Goal: Transaction & Acquisition: Purchase product/service

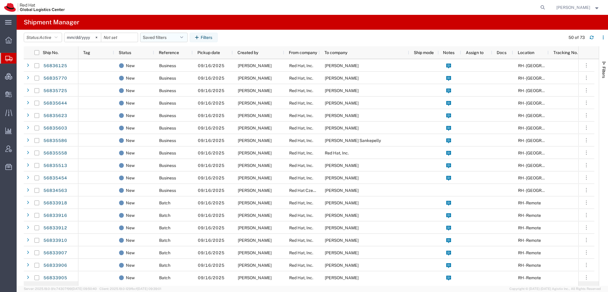
click at [182, 34] on button "Saved filters" at bounding box center [163, 37] width 47 height 9
click at [158, 63] on span "Americas" at bounding box center [180, 63] width 78 height 11
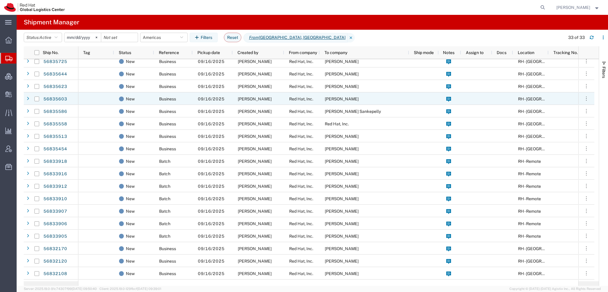
scroll to position [59, 0]
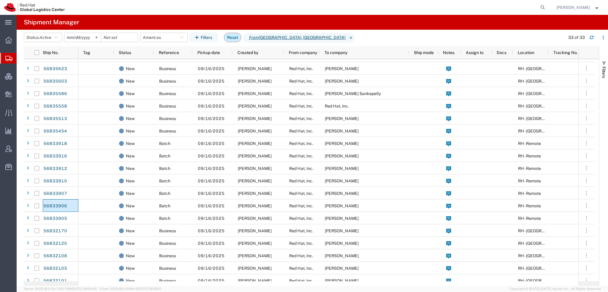
click at [234, 36] on button "Reset" at bounding box center [233, 37] width 18 height 9
type input "2025-08-16"
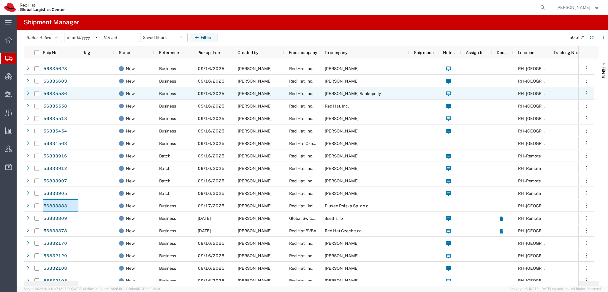
scroll to position [59, 0]
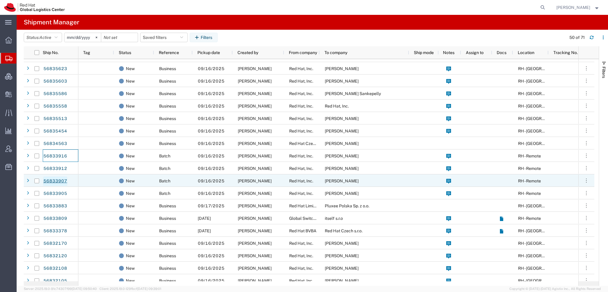
click at [47, 180] on link "56833907" at bounding box center [55, 180] width 24 height 9
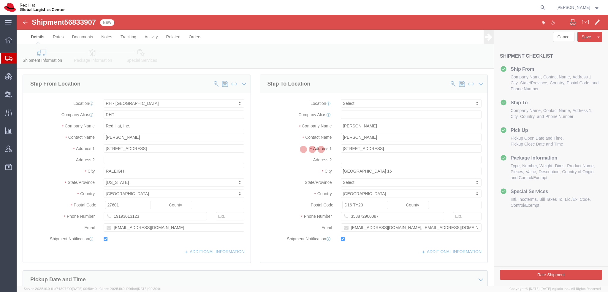
select select "38014"
select select
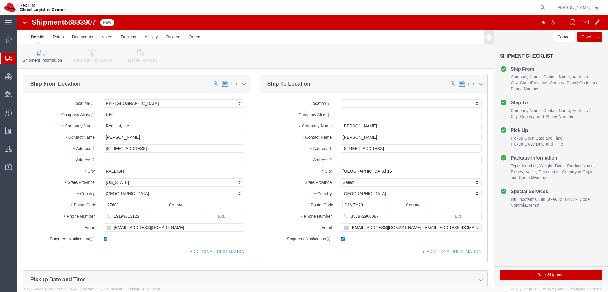
click icon
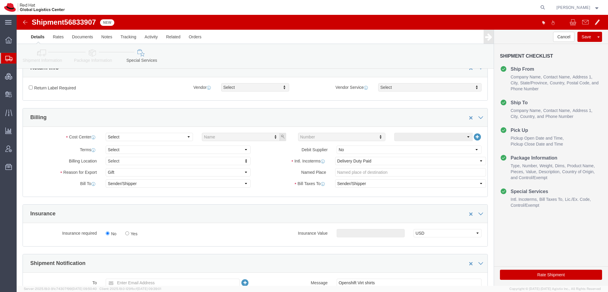
scroll to position [178, 0]
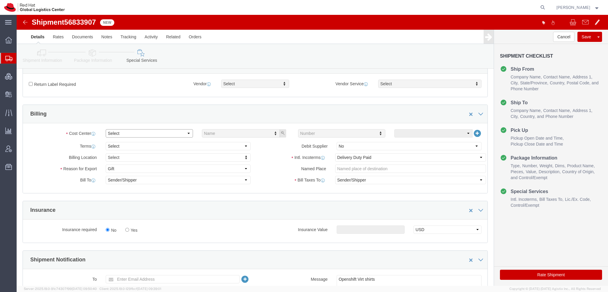
click select "Select Buyer Cost Center Department Operations Number Order Number Sales Person"
select select "COSTCENTER"
click select "Select Buyer Cost Center Department Operations Number Order Number Sales Person"
type input "589"
click button "Rate Shipment"
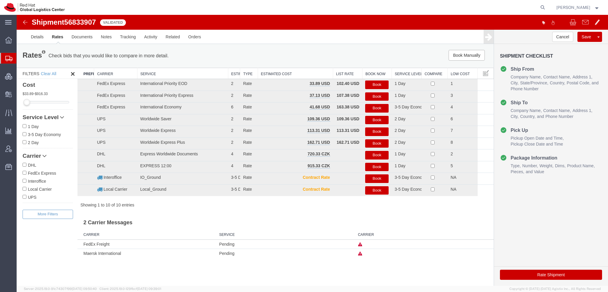
scroll to position [0, 0]
click at [380, 83] on button "Book" at bounding box center [376, 84] width 23 height 9
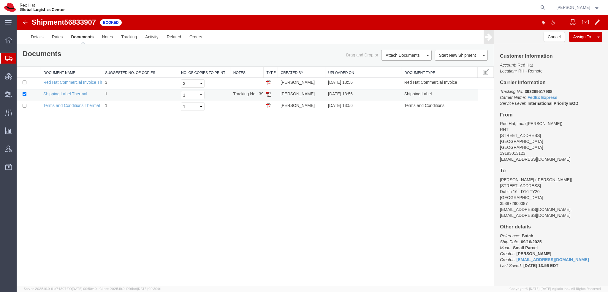
click at [269, 92] on img at bounding box center [268, 94] width 5 height 5
click at [0, 0] on span "Shipment Manager" at bounding box center [0, 0] width 0 height 0
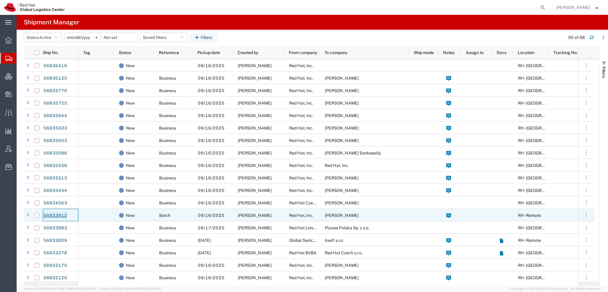
click at [58, 214] on link "56833912" at bounding box center [55, 215] width 24 height 9
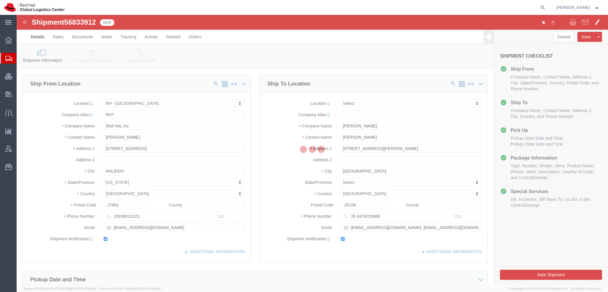
select select "38014"
select select
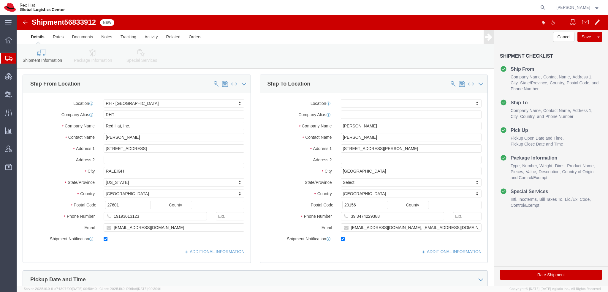
click icon
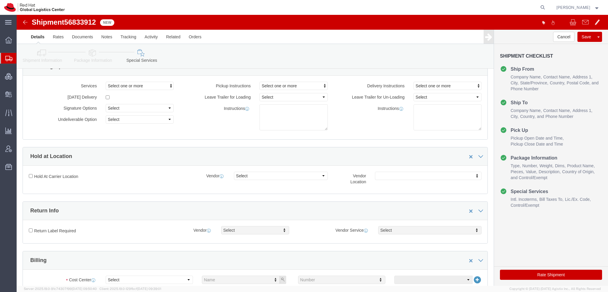
scroll to position [178, 0]
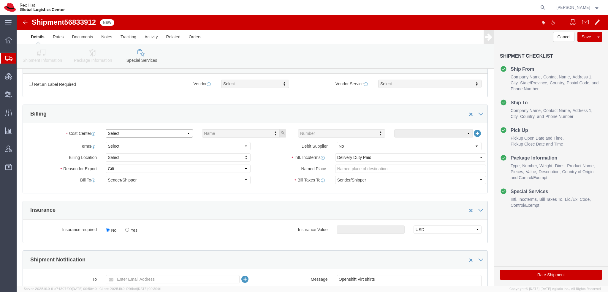
click select "Select Buyer Cost Center Department Operations Number Order Number Sales Person"
select select "COSTCENTER"
click select "Select Buyer Cost Center Department Operations Number Order Number Sales Person"
type input "589"
click button "Rate Shipment"
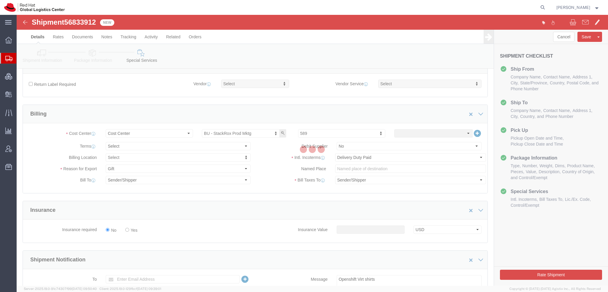
scroll to position [0, 0]
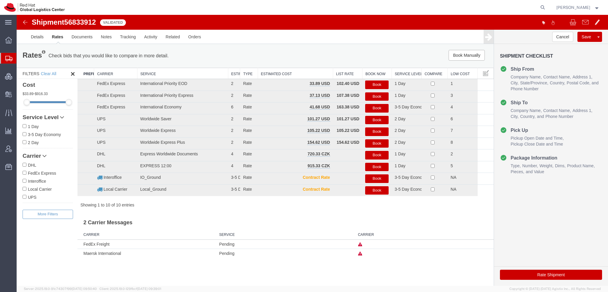
click at [382, 86] on button "Book" at bounding box center [376, 84] width 23 height 9
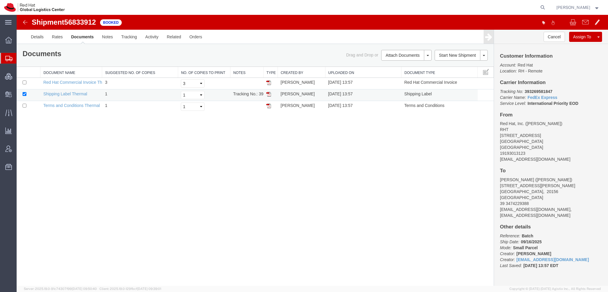
click at [269, 93] on img at bounding box center [268, 94] width 5 height 5
click at [0, 0] on span "Shipment Manager" at bounding box center [0, 0] width 0 height 0
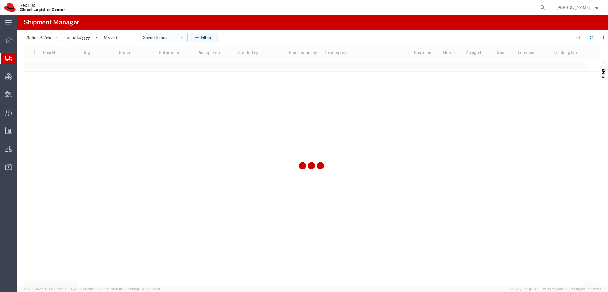
click at [178, 35] on button "Saved filters" at bounding box center [163, 37] width 47 height 9
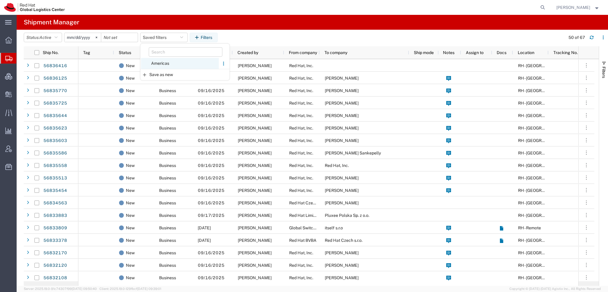
click at [166, 63] on span "Americas" at bounding box center [180, 63] width 78 height 11
type input "2023-05-07"
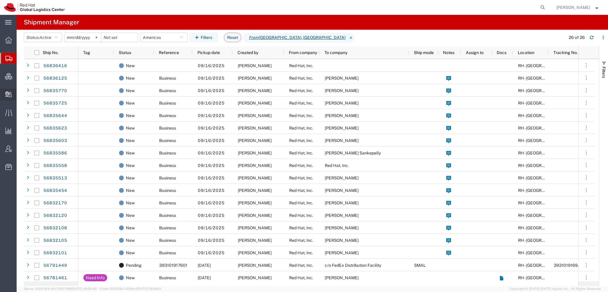
click at [0, 0] on span "Create Delivery" at bounding box center [0, 0] width 0 height 0
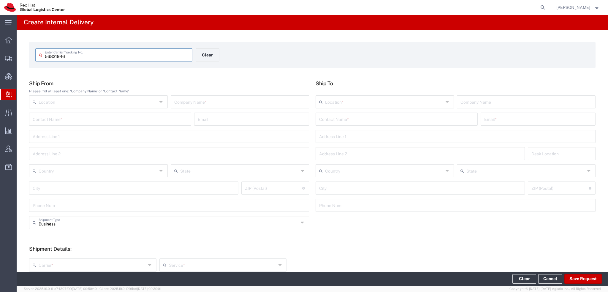
type input "56821946"
click at [93, 57] on input "56821946" at bounding box center [117, 54] width 144 height 10
type input "56821946"
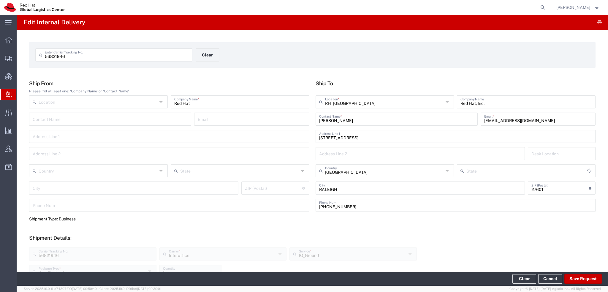
type input "[US_STATE]"
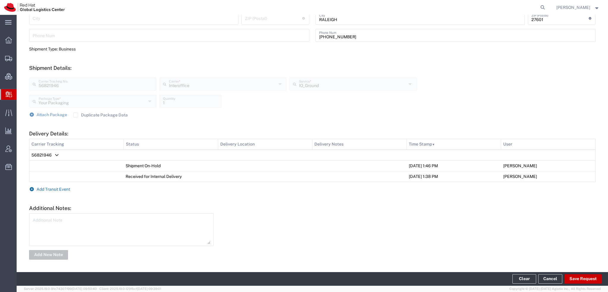
click at [46, 189] on span "Add Transit Event" at bounding box center [53, 189] width 34 height 5
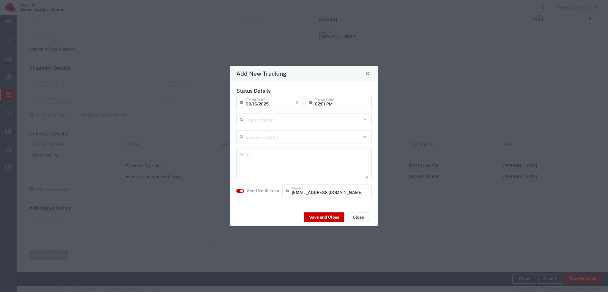
click at [258, 123] on input "text" at bounding box center [303, 119] width 115 height 10
drag, startPoint x: 261, startPoint y: 131, endPoint x: 266, endPoint y: 137, distance: 7.7
click at [261, 131] on span "Delivery Confirmation" at bounding box center [304, 132] width 134 height 9
type input "Delivery Confirmation"
click at [321, 214] on button "Save and Close" at bounding box center [324, 216] width 40 height 9
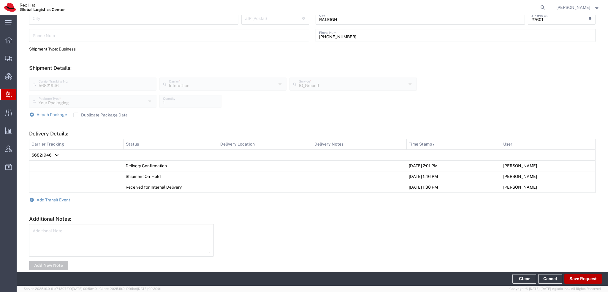
click at [579, 276] on button "Save Request" at bounding box center [582, 278] width 37 height 9
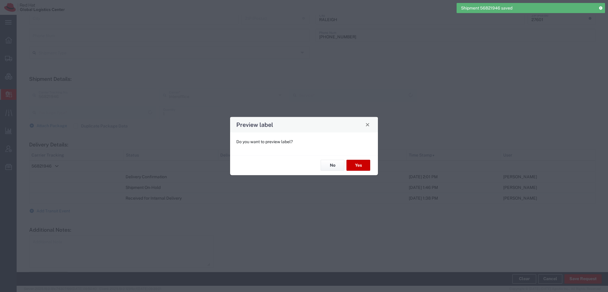
type input "Your Packaging"
type input "IO_Ground"
click at [341, 168] on button "No" at bounding box center [332, 165] width 24 height 11
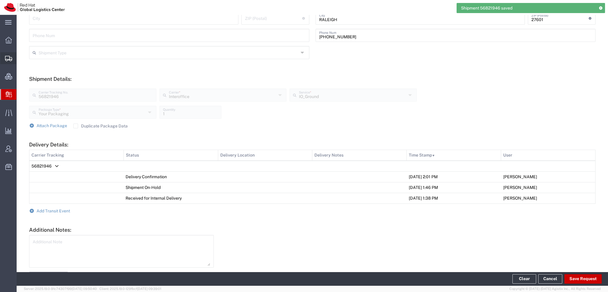
click at [0, 0] on span "Shipment Manager" at bounding box center [0, 0] width 0 height 0
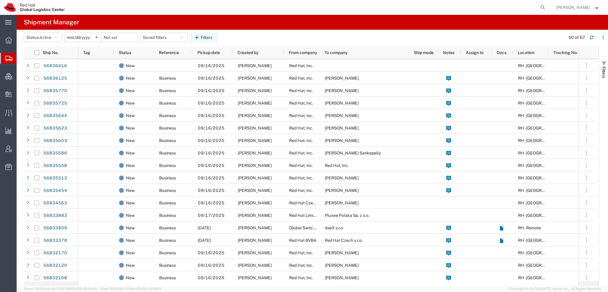
click at [590, 7] on span "[PERSON_NAME]" at bounding box center [577, 7] width 43 height 7
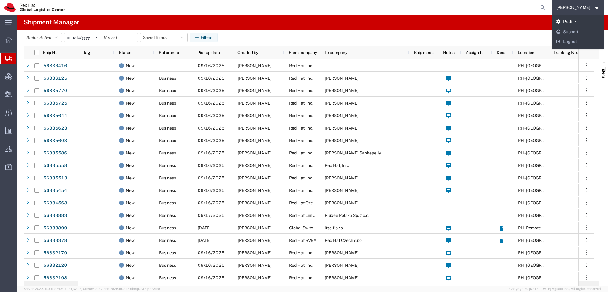
click at [583, 20] on link "Profile" at bounding box center [578, 22] width 52 height 10
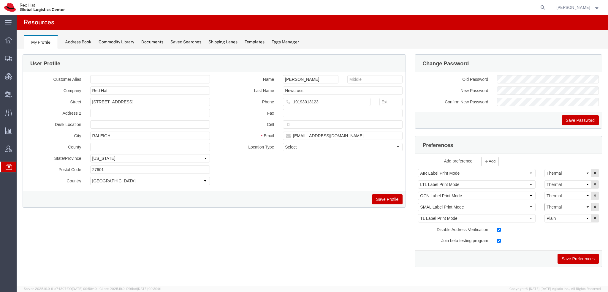
click at [566, 207] on select "Select Plain Thermal" at bounding box center [567, 207] width 47 height 8
select select "Plain"
click at [544, 203] on select "Select Plain Thermal" at bounding box center [567, 207] width 47 height 8
click at [575, 260] on button "Save Preferences" at bounding box center [577, 258] width 41 height 10
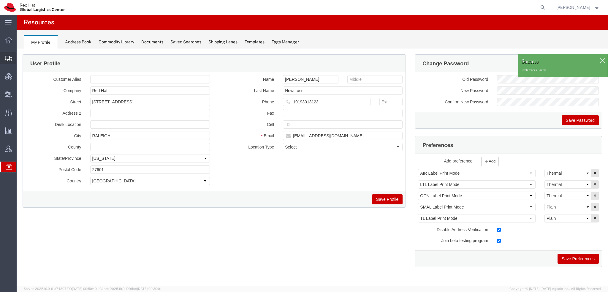
click at [0, 0] on span "Shipment Manager" at bounding box center [0, 0] width 0 height 0
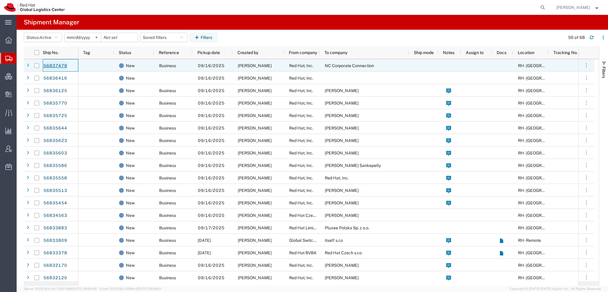
click at [56, 65] on link "56837479" at bounding box center [55, 65] width 24 height 9
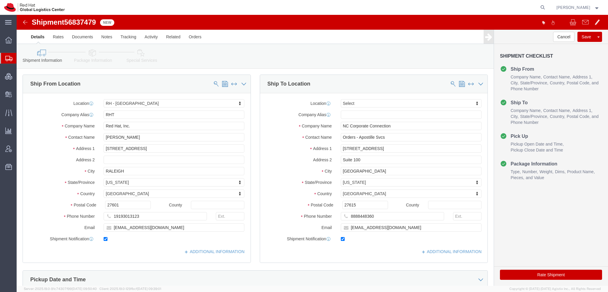
select select "38014"
select select
click span
type input "NC Corporate Connection"
type input "176 MIne Lake Rd"
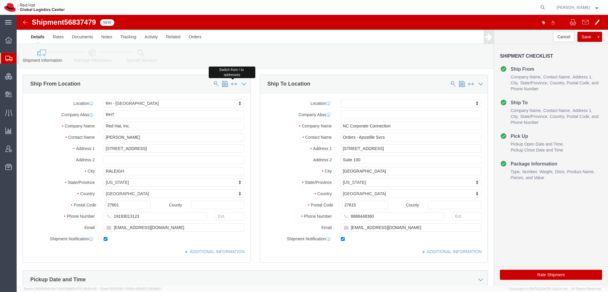
type input "Suite 100"
type input "Raleigh"
type input "27615"
type input "8888448360"
type input "orders@nccorporate.com"
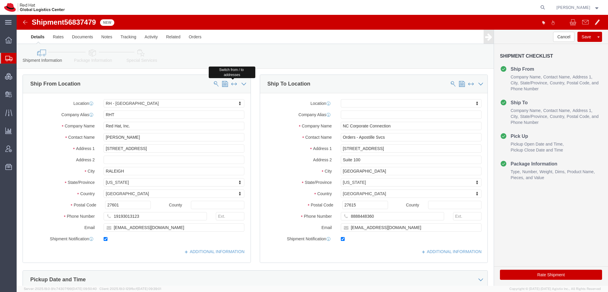
select select "38014"
type input "RHT"
type input "Red Hat, Inc."
type input "[STREET_ADDRESS]"
type input "RALEIGH"
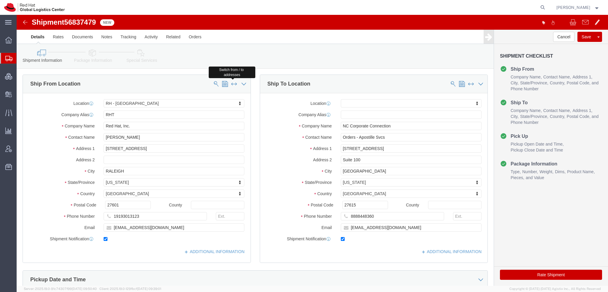
type input "27601"
type input "19193013123"
type input "[EMAIL_ADDRESS][DOMAIN_NAME]"
type input "Orders - Apostille Svcs"
type input "[PERSON_NAME]"
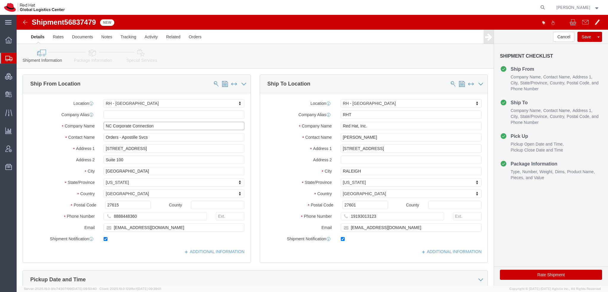
drag, startPoint x: 144, startPoint y: 110, endPoint x: -17, endPoint y: 21, distance: 183.4
click html "Shipment 56837479 New Details Rates Documents Notes Tracking Activity Related O…"
type input "Searchtec"
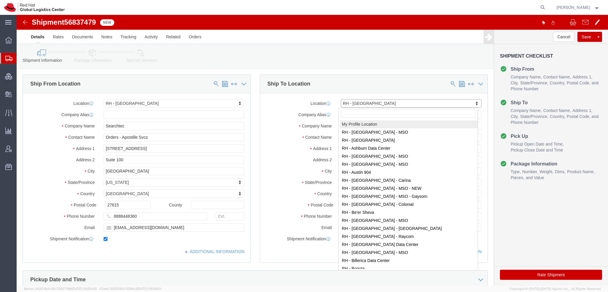
select select "MYPROFILE"
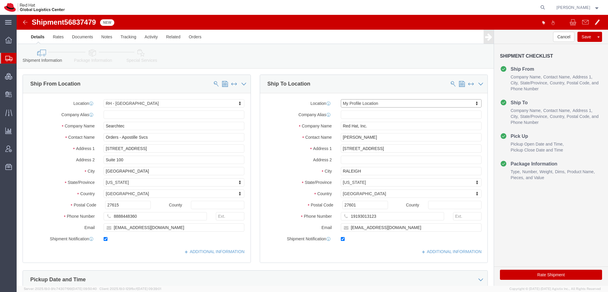
select select "NC"
click input "text"
type input "[PERSON_NAME] & Co"
type input "[PERSON_NAME] / [PERSON_NAME]"
type input "#201, Prestige Sigma, No. 3"
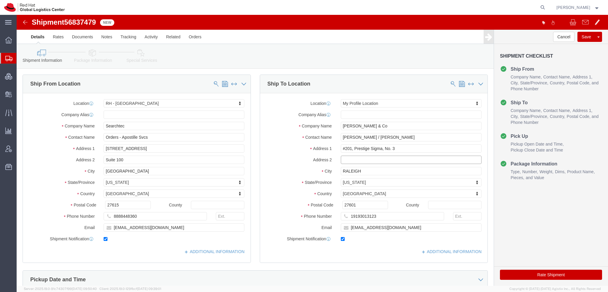
select select
type input "Vittal Mallya Road"
type input "Bangalore"
select select
type input "i"
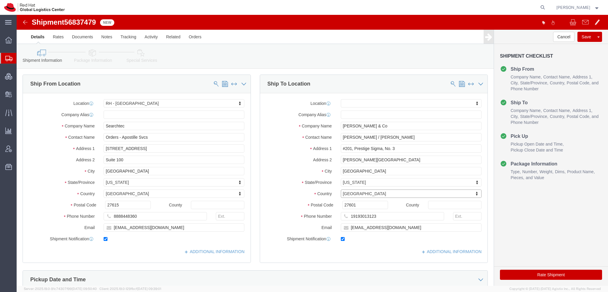
type input "in"
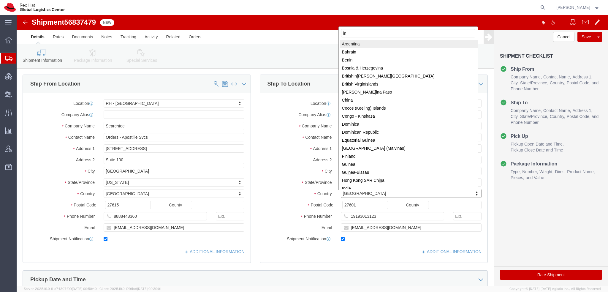
type input "ini"
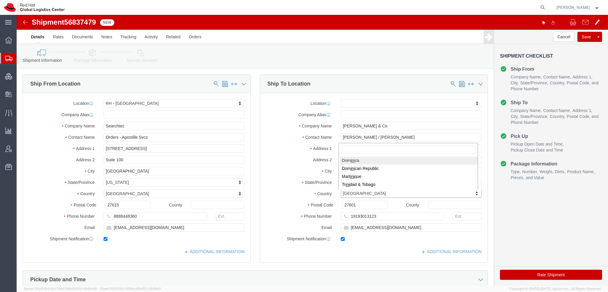
select select
select select "DM"
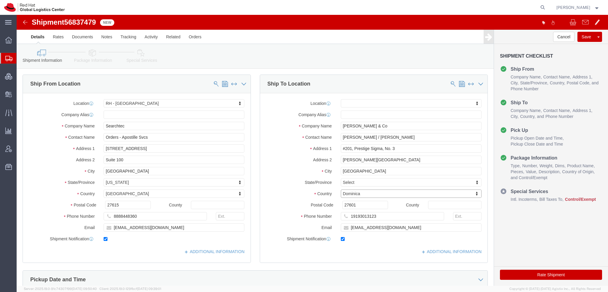
type input "i"
type input "in"
type input "india"
select select
select select "IN"
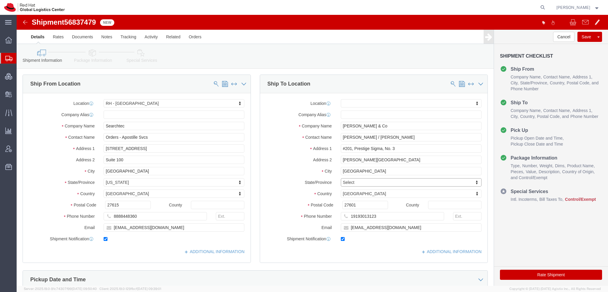
type input "K"
type input "Ka"
type input "Karn"
select select
select select "KA"
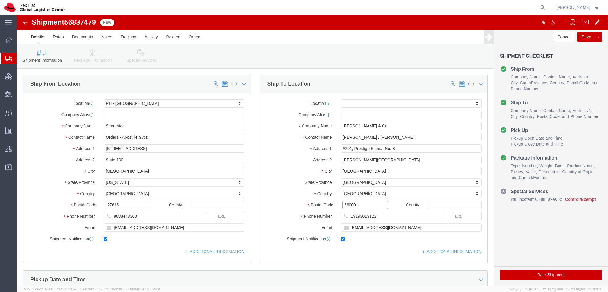
type input "560001"
select select
type input "918040308000"
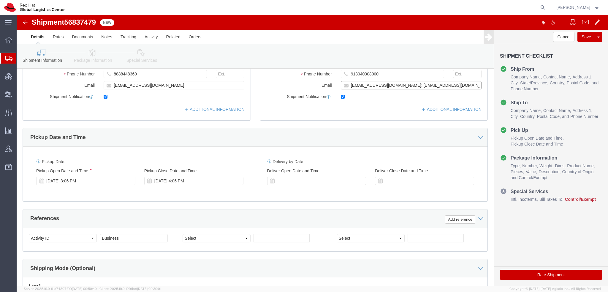
scroll to position [208, 0]
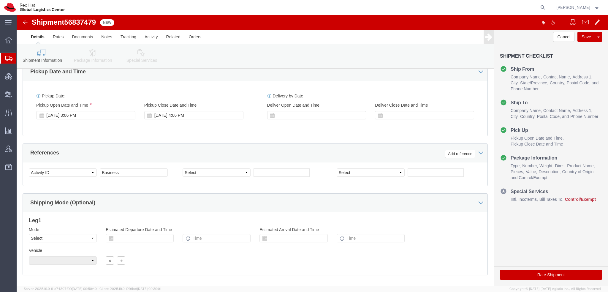
type input "anmols.sharma@bgl.kachhar.com; imaini@redhat.com"
click icon
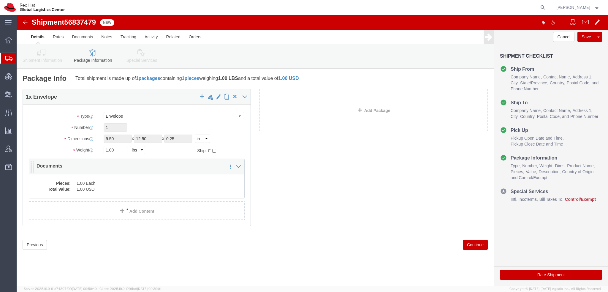
click dd "1.00 USD"
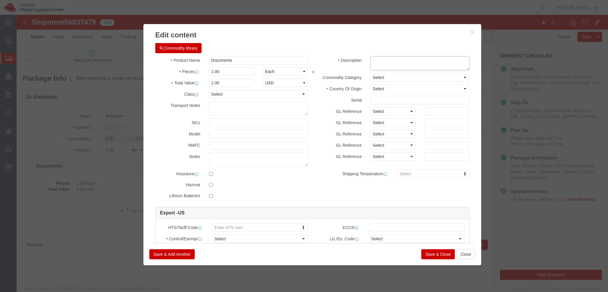
click textarea
type textarea "Legal Documents"
click select "Select ATF BIS DEA EPA FDA FTR ITAR OFAC Other (OPA)"
select select "FTR"
click select "Select ATF BIS DEA EPA FDA FTR ITAR OFAC Other (OPA)"
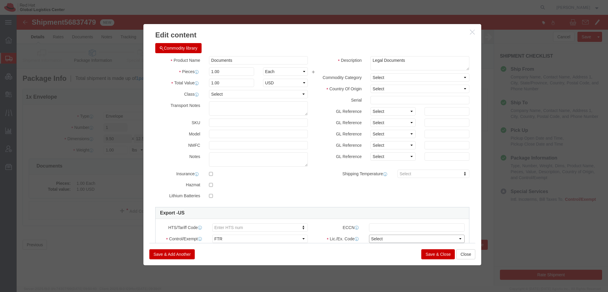
click select "Select 30.2(d)(2) 30.36 30.37(a) 30.37(f) 30.37(g) 30.37(h) 30.37(i) 30.37(j) 3…"
select select "30.37(t)"
click select "Select 30.2(d)(2) 30.36 30.37(a) 30.37(f) 30.37(g) 30.37(h) 30.37(i) 30.37(j) 3…"
click button "Save & Close"
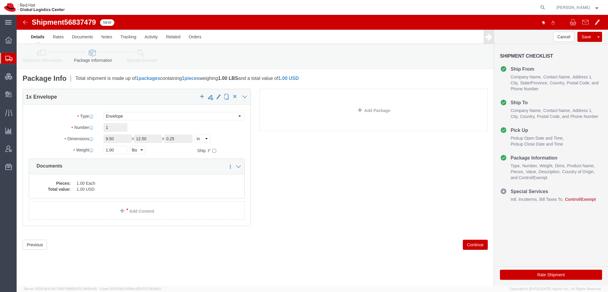
click icon
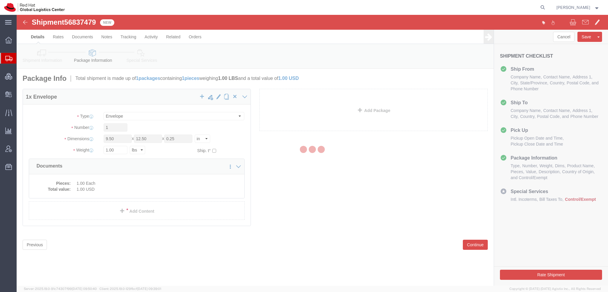
select select
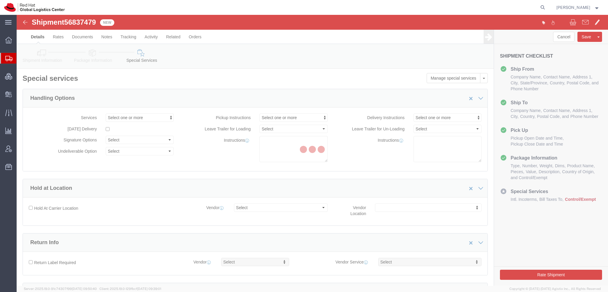
select select "COSTCENTER"
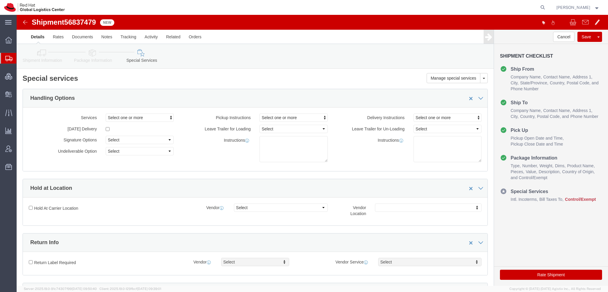
scroll to position [178, 0]
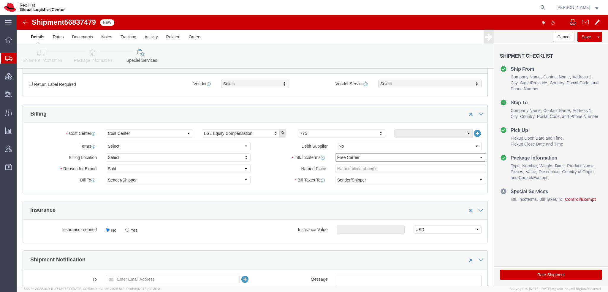
click select "Select Carriage Insurance Paid Carriage Paid To Cost and Freight Cost Insurance…"
select select "DDP"
click select "Select Carriage Insurance Paid Carriage Paid To Cost and Freight Cost Insurance…"
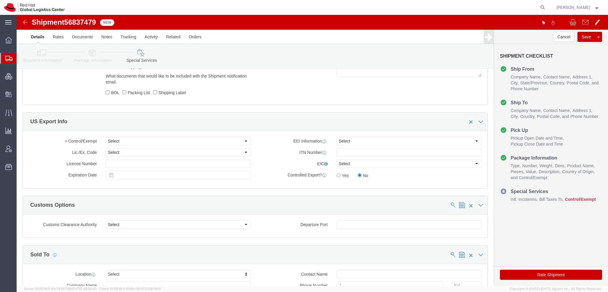
scroll to position [445, 0]
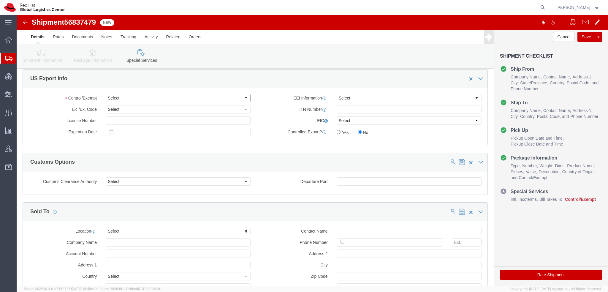
click select "Select ATF BIS DEA EPA FDA FTR ITAR OFAC Other (OPA)"
select select "FTR"
click select "Select ATF BIS DEA EPA FDA FTR ITAR OFAC Other (OPA)"
click select "Select 30.2(d)(2) 30.36 30.37(a) 30.37(f) 30.37(g) 30.37(h) 30.37(i) 30.37(j) 3…"
select select "30.37(t)"
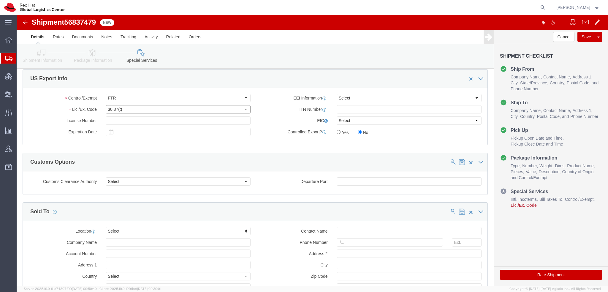
click select "Select 30.2(d)(2) 30.36 30.37(a) 30.37(f) 30.37(g) 30.37(h) 30.37(i) 30.37(j) 3…"
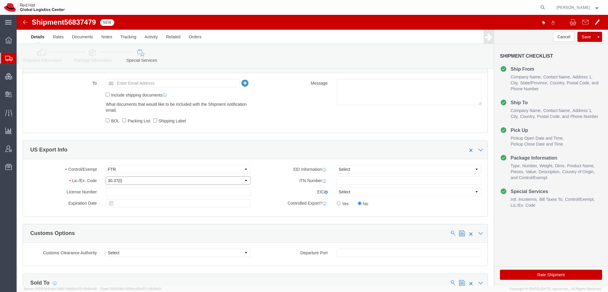
scroll to position [297, 0]
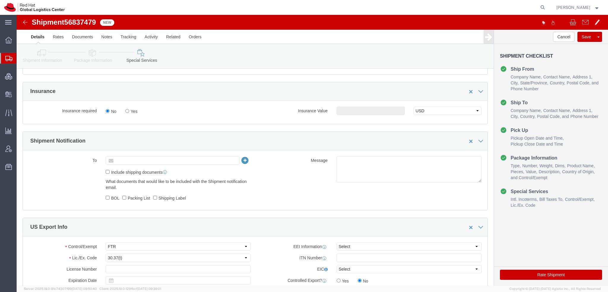
click input "text"
type input "apaclogistics@redhat.com"
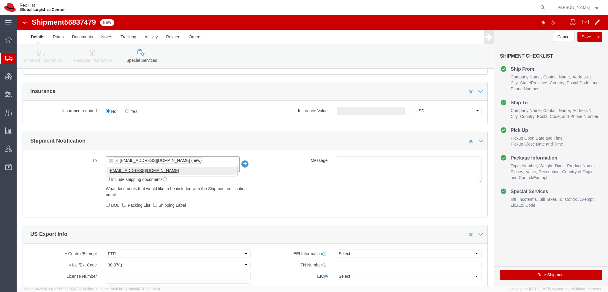
type input "solee@redhat.com"
type input "apaclogistics@redhat.com,solee@redhat.com"
click icon
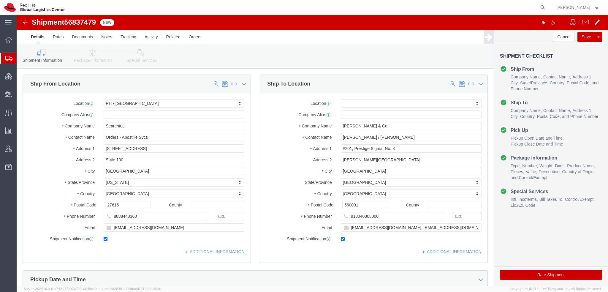
click icon
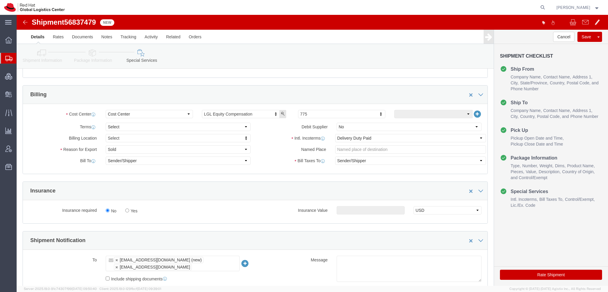
scroll to position [208, 0]
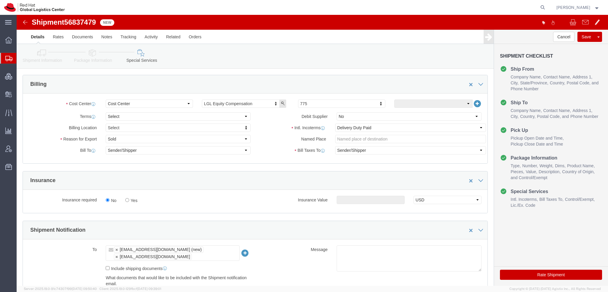
click button "Rate Shipment"
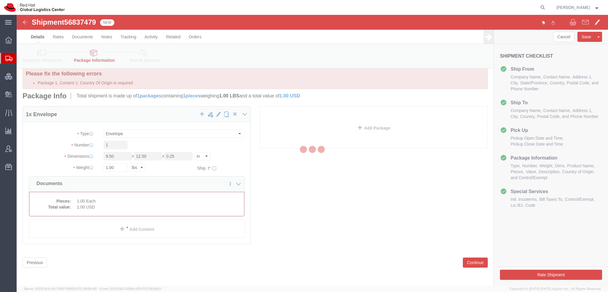
scroll to position [0, 0]
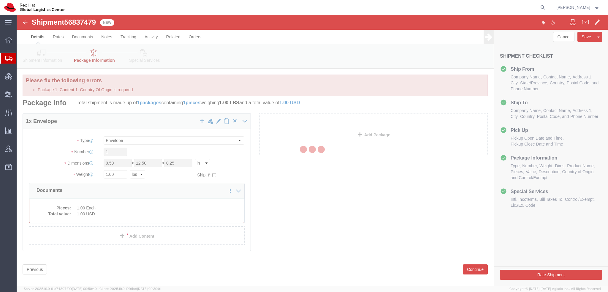
select select "ENV"
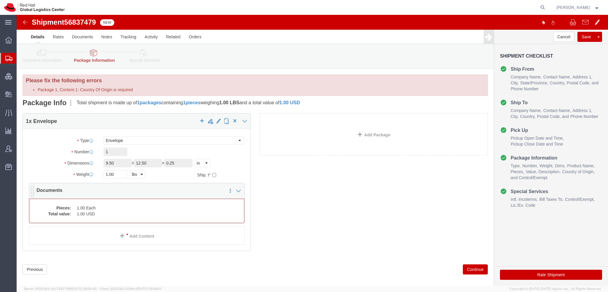
click dl "Pieces: 1.00 Each Total value: 1.00 USD"
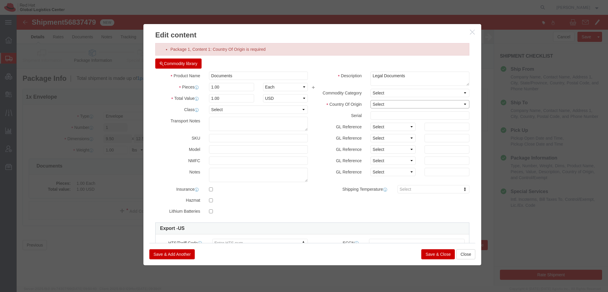
drag, startPoint x: 366, startPoint y: 89, endPoint x: 369, endPoint y: 87, distance: 3.4
click select "Select [GEOGRAPHIC_DATA] [GEOGRAPHIC_DATA] [GEOGRAPHIC_DATA] [GEOGRAPHIC_DATA] …"
select select "US"
click select "Select [GEOGRAPHIC_DATA] [GEOGRAPHIC_DATA] [GEOGRAPHIC_DATA] [GEOGRAPHIC_DATA] …"
click button "Save & Close"
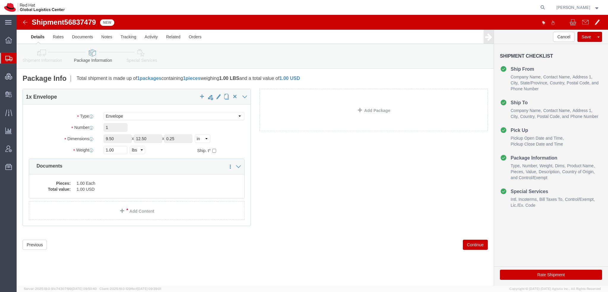
click button "Rate Shipment"
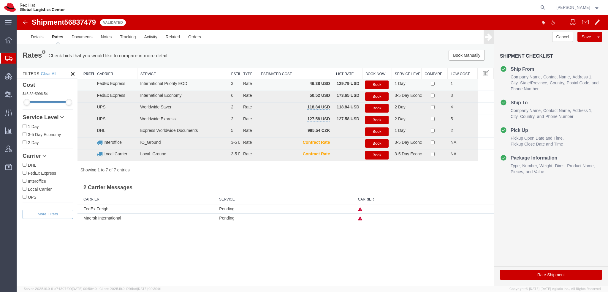
click at [366, 84] on button "Book" at bounding box center [376, 84] width 23 height 9
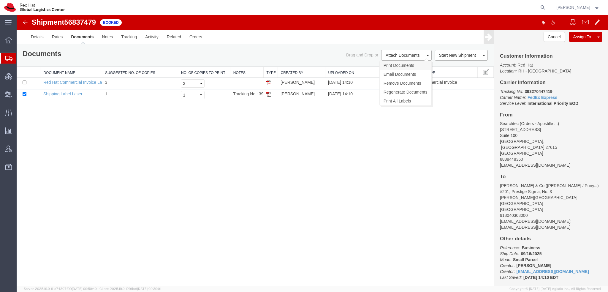
click at [399, 65] on link "Print Documents" at bounding box center [406, 65] width 52 height 9
click at [0, 0] on span "Shipment Manager" at bounding box center [0, 0] width 0 height 0
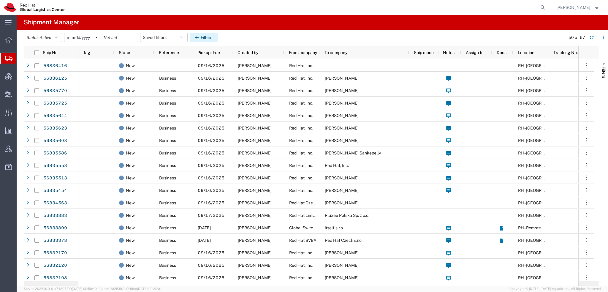
click at [194, 37] on button "Filters" at bounding box center [204, 37] width 28 height 9
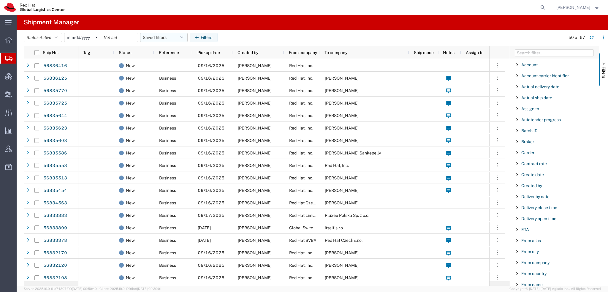
click at [183, 36] on icon "button" at bounding box center [181, 37] width 3 height 4
click at [166, 60] on span "Americas" at bounding box center [180, 63] width 78 height 11
type input "2023-05-07"
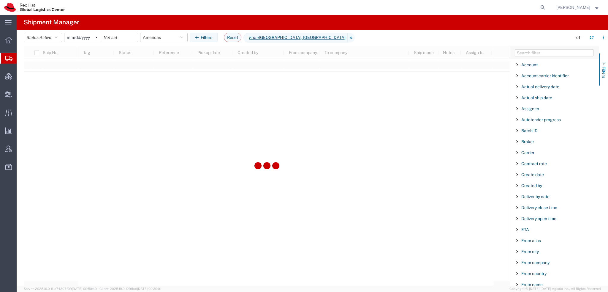
click at [603, 61] on span "button" at bounding box center [603, 63] width 5 height 5
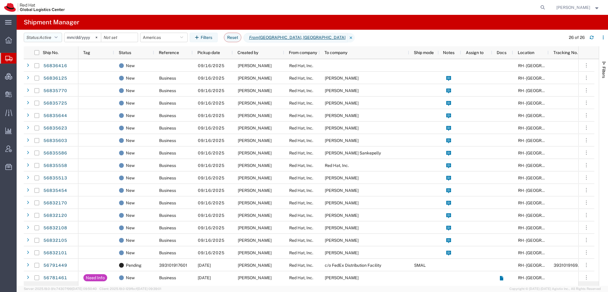
click at [61, 37] on button "Status: Active" at bounding box center [43, 37] width 38 height 9
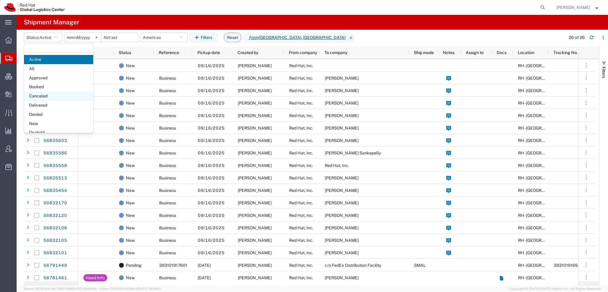
click at [44, 95] on span "Canceled" at bounding box center [58, 95] width 69 height 9
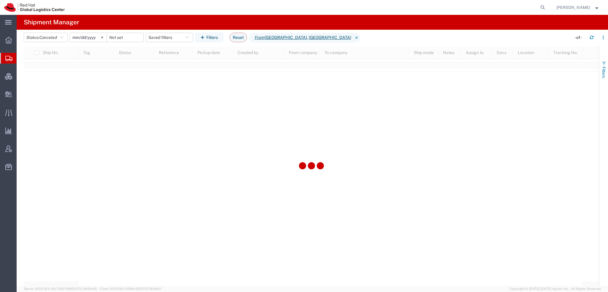
click at [603, 69] on span "Filters" at bounding box center [603, 72] width 5 height 12
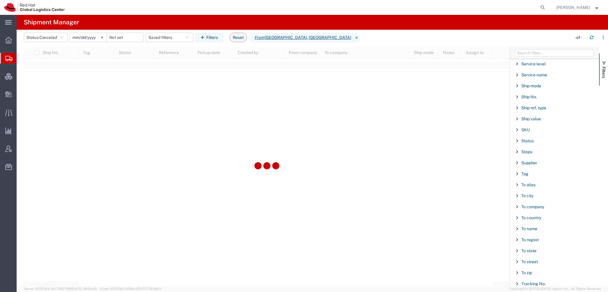
scroll to position [487, 0]
click at [525, 209] on div "To name" at bounding box center [554, 214] width 89 height 11
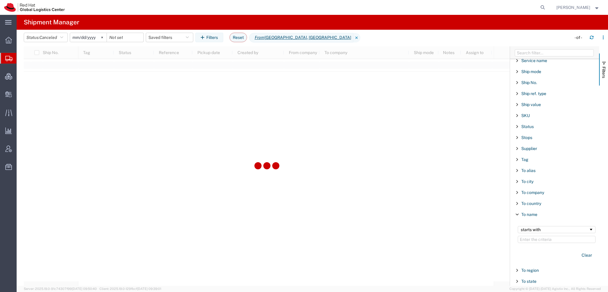
click at [531, 236] on input "Filter Value" at bounding box center [556, 239] width 78 height 7
type input "Lou"
click at [242, 39] on button "Reset" at bounding box center [238, 37] width 18 height 9
type input "[DATE]"
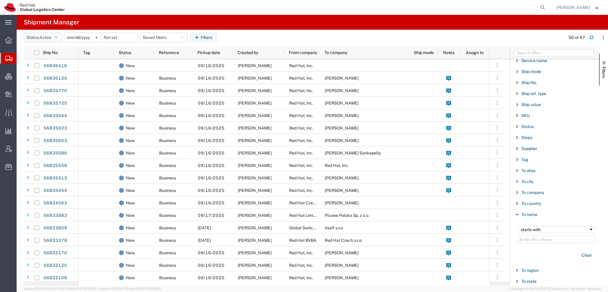
click at [56, 36] on button "Status: Active" at bounding box center [43, 37] width 38 height 9
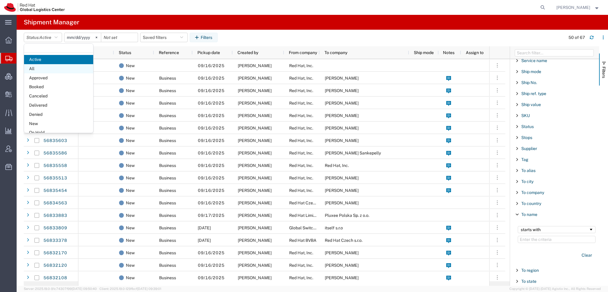
click at [39, 72] on span "All" at bounding box center [58, 68] width 69 height 9
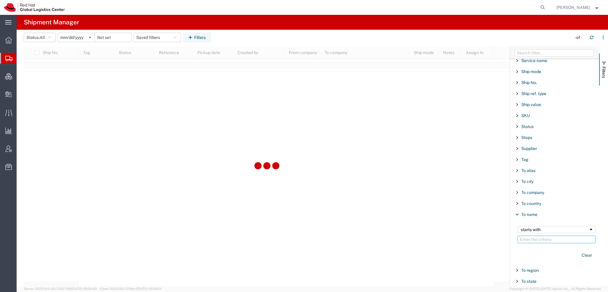
click at [539, 236] on input "Filter Value" at bounding box center [556, 239] width 78 height 7
type input "Lou"
click at [50, 38] on icon "button" at bounding box center [49, 37] width 3 height 4
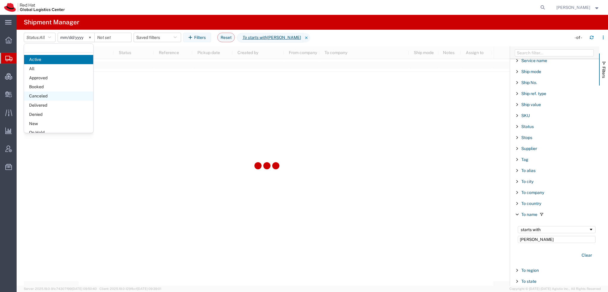
click at [36, 96] on span "Canceled" at bounding box center [58, 95] width 69 height 9
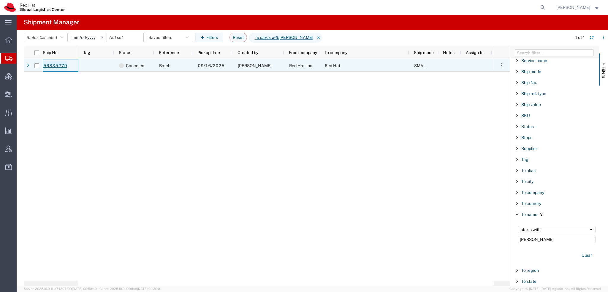
click at [51, 65] on link "56835279" at bounding box center [55, 65] width 24 height 9
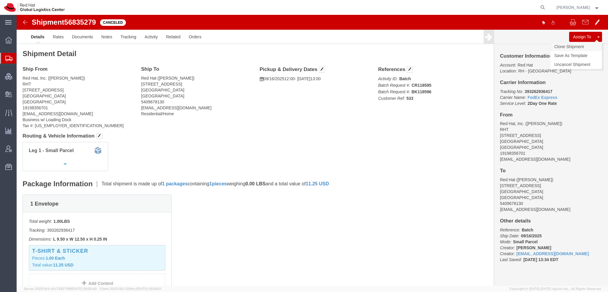
click link "Clone Shipment"
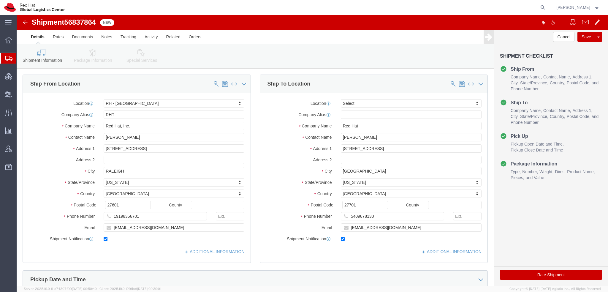
select select "38014"
select select
click at [0, 0] on span "Shipment Manager" at bounding box center [0, 0] width 0 height 0
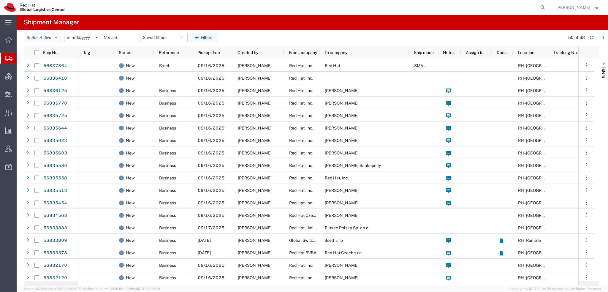
click at [57, 36] on icon "button" at bounding box center [56, 37] width 3 height 4
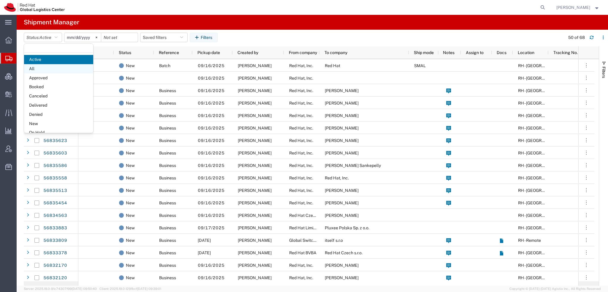
click at [37, 67] on span "All" at bounding box center [58, 68] width 69 height 9
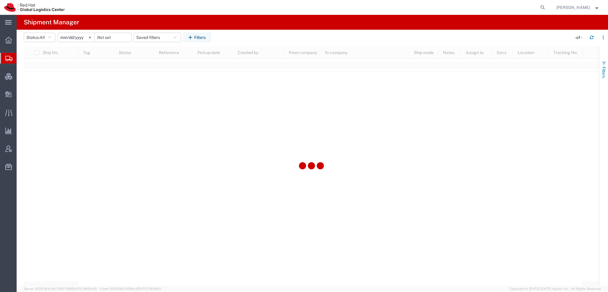
click at [601, 64] on button "Filters" at bounding box center [603, 69] width 9 height 32
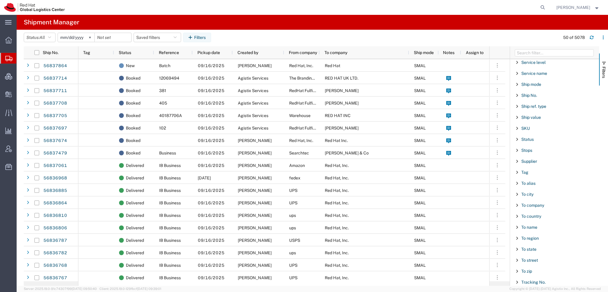
scroll to position [494, 0]
click at [531, 205] on span "To name" at bounding box center [529, 207] width 16 height 5
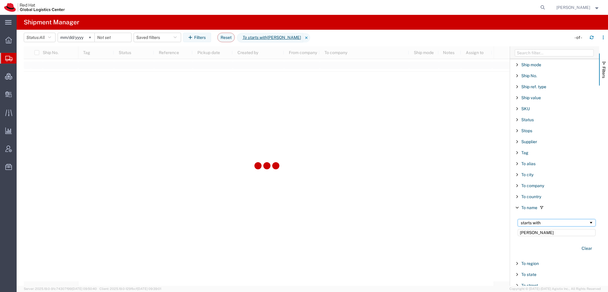
click at [531, 220] on div "starts with" at bounding box center [554, 222] width 68 height 5
drag, startPoint x: 549, startPoint y: 227, endPoint x: 203, endPoint y: 161, distance: 352.2
click at [234, 169] on div "Ship No. Tag Status Reference Pickup date Created by From company To company Sh…" at bounding box center [316, 165] width 584 height 239
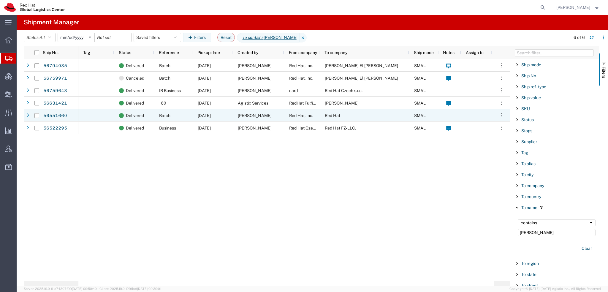
click at [336, 116] on span "Red Hat" at bounding box center [332, 115] width 15 height 5
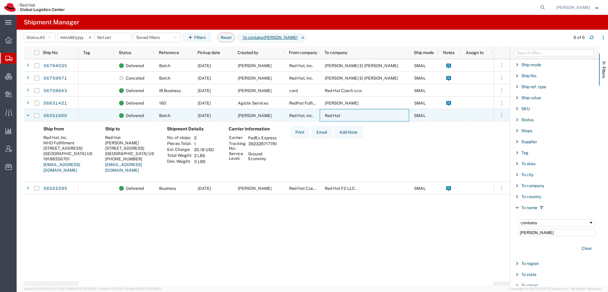
click at [267, 112] on div "[PERSON_NAME]" at bounding box center [258, 115] width 51 height 12
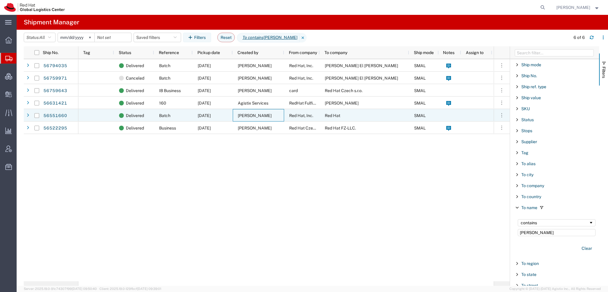
click at [267, 112] on div "[PERSON_NAME]" at bounding box center [258, 115] width 51 height 12
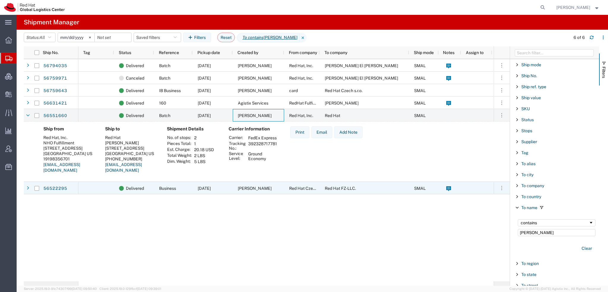
click at [235, 186] on div "Dominik Galovic" at bounding box center [258, 188] width 51 height 12
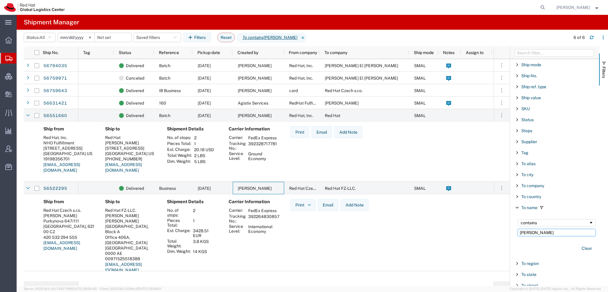
drag, startPoint x: 559, startPoint y: 231, endPoint x: 301, endPoint y: 188, distance: 261.3
click at [301, 188] on div "Ship No. Tag Status Reference Pickup date Created by From company To company Sh…" at bounding box center [316, 165] width 584 height 239
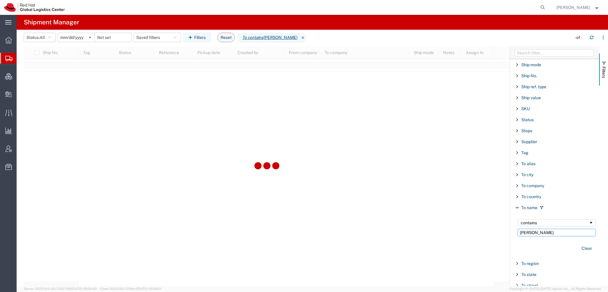
type input "Amina M"
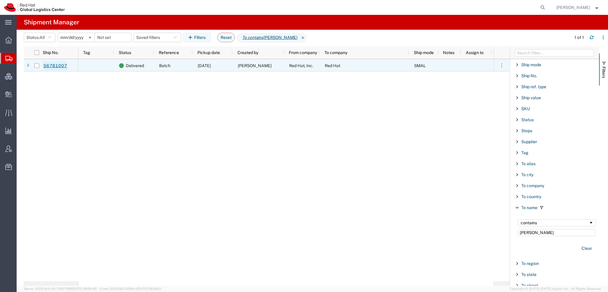
click at [53, 65] on link "56781007" at bounding box center [55, 65] width 24 height 9
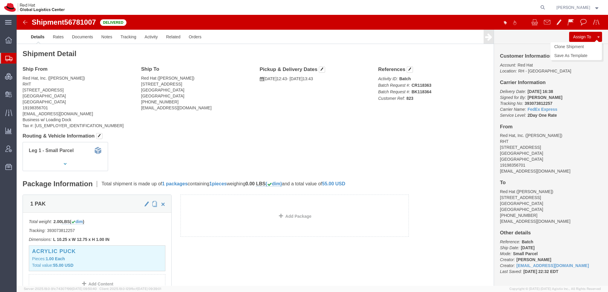
click button
click link "Clone Shipment"
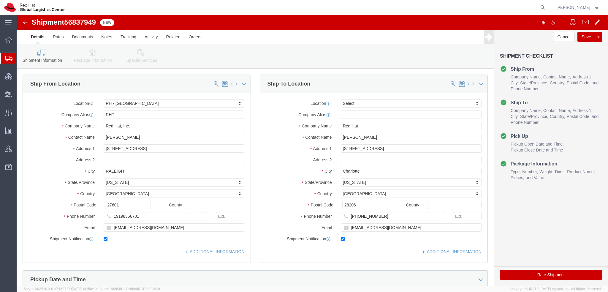
select select "38014"
select select
drag, startPoint x: 367, startPoint y: 123, endPoint x: 31, endPoint y: 68, distance: 339.9
click div "Ship From Location Location RH - Raleigh My Profile Location RH - Amsterdam - M…"
type input "[PERSON_NAME]"
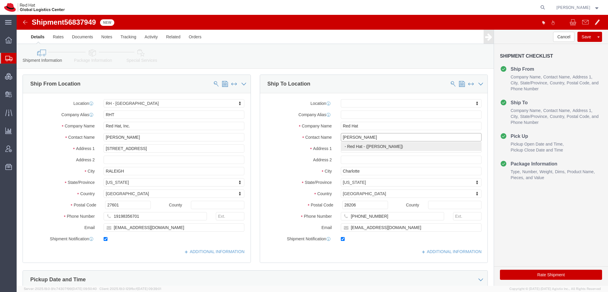
click div "- Red Hat - (Cecilee Billett)"
select select
type input "[PERSON_NAME]"
select select
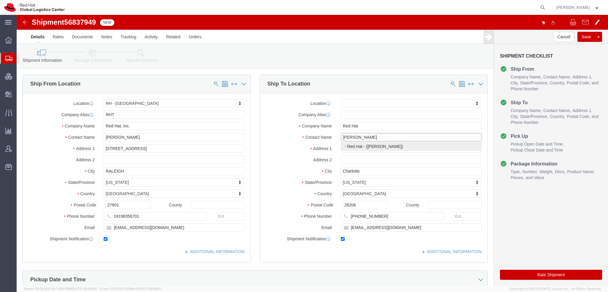
type input "cbillett@redhat.com"
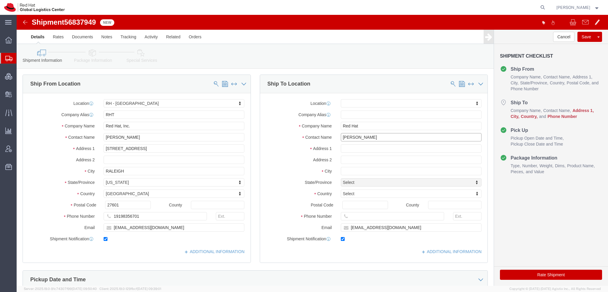
drag, startPoint x: 362, startPoint y: 124, endPoint x: 37, endPoint y: 78, distance: 328.5
click div "Ship From Location Location RH - Raleigh My Profile Location RH - Amsterdam - M…"
type input "[PERSON_NAME]"
paste input "Cecilee Billet"
type input "[PERSON_NAME]"
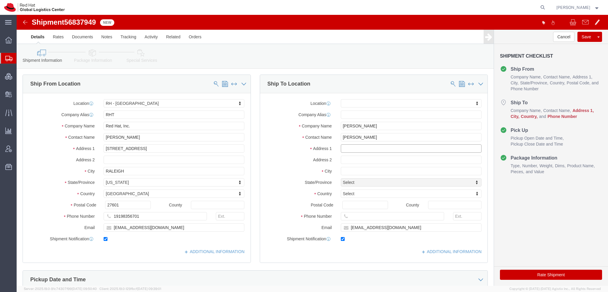
click input "text"
paste input "Bockumer Strasse 347"
type input "Bockumer Strasse 347"
select select
drag, startPoint x: 372, startPoint y: 130, endPoint x: 12, endPoint y: 92, distance: 361.6
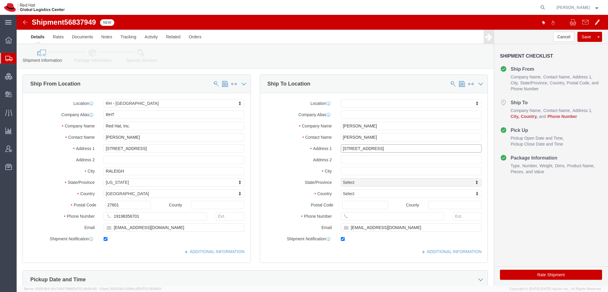
click div "Ship From Location Location RH - Raleigh My Profile Location RH - Amsterdam - M…"
paste input "[STREET_ADDRESS]"
type input "[STREET_ADDRESS]"
select select
click input "text"
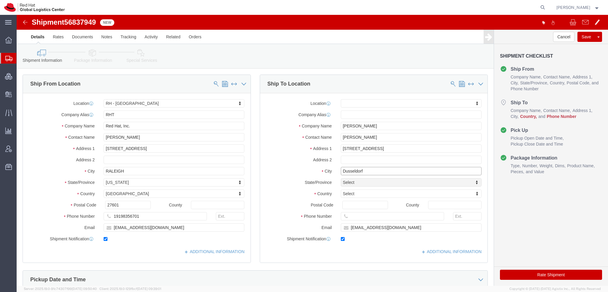
type input "Dusseldorf"
select select
type input "g"
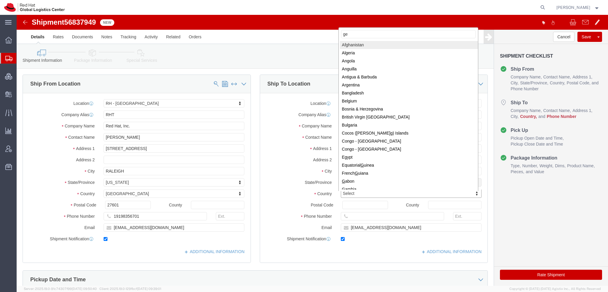
type input "ger"
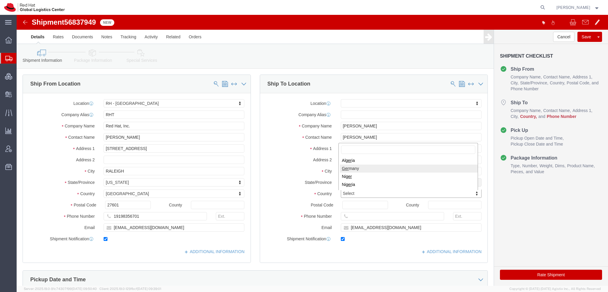
select select
select select "DE"
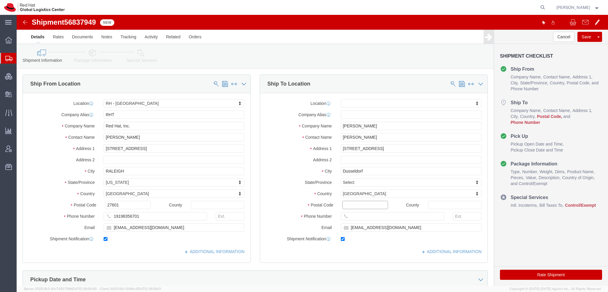
paste input "40489"
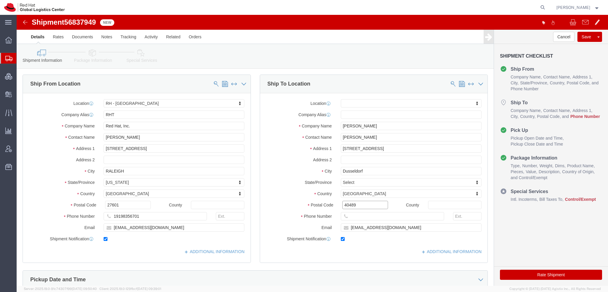
type input "40489"
select select
click input "text"
paste input "49 176 32194507"
type input "49 176 32194507"
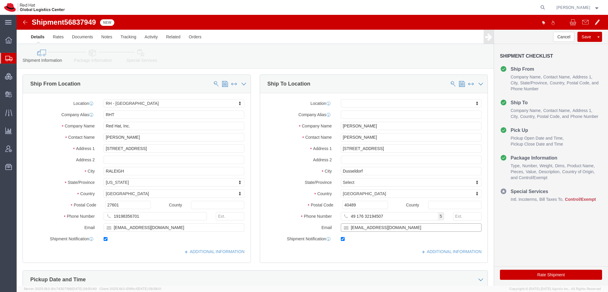
click input "cbillett@redhat.com"
type input "[EMAIL_ADDRESS][DOMAIN_NAME], [EMAIL_ADDRESS][DOMAIN_NAME]"
click link "ADDITIONAL INFORMATION"
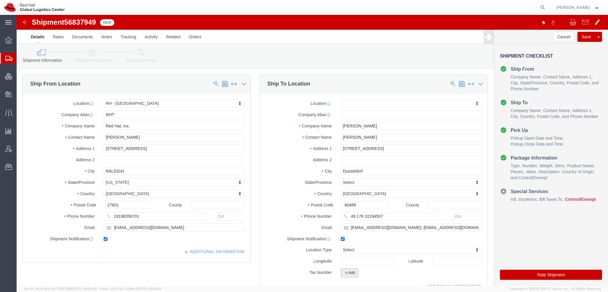
click button "Add"
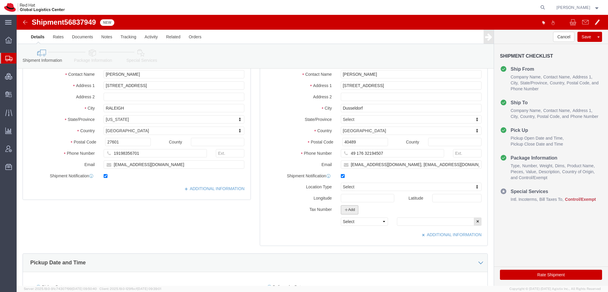
scroll to position [119, 0]
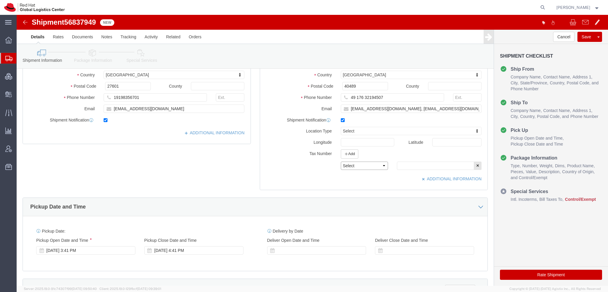
click select "Select EIN EORI TIN VAT Other"
select select "EORI"
click select "Select EIN EORI TIN VAT Other"
click input "text"
paste input "DE1919040"
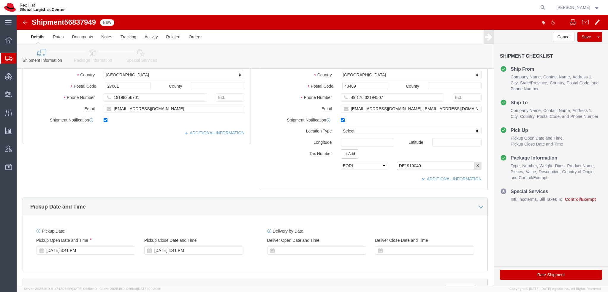
type input "DE1919040"
click icon
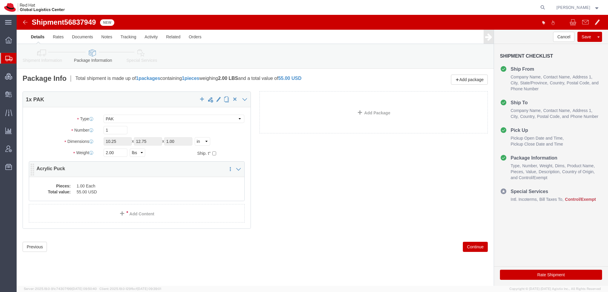
click div "1 x PAK Package Type Select Case(s) Crate(s) Envelope Large Box Medium Box PAK …"
click dd "55.00 USD"
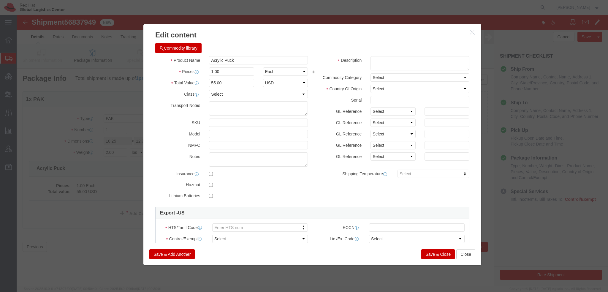
click button "Commodity library"
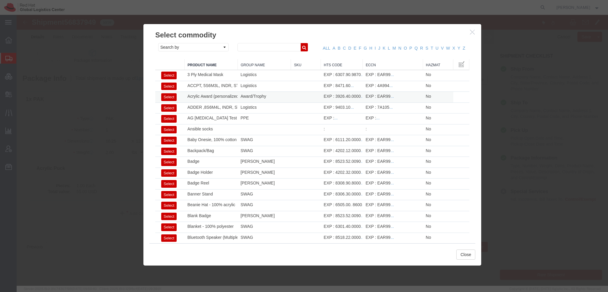
click button "Select"
type input "55"
select select "CN"
type input "3926.40.0000"
type input "EAR99"
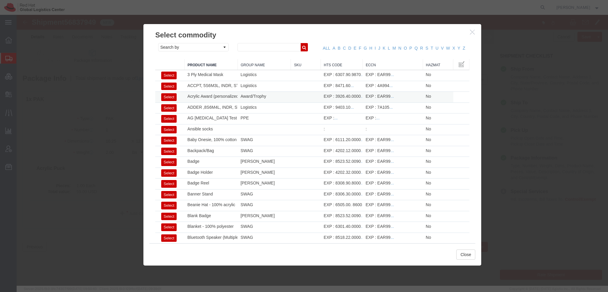
select select
type input "Acrylic Award (personalized)"
type textarea "- Red Hat branded"
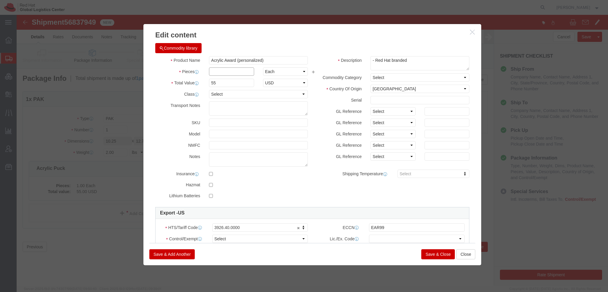
drag, startPoint x: 205, startPoint y: 57, endPoint x: 209, endPoint y: 55, distance: 4.5
click input "text"
type input "1"
click select "Select ATF BIS DEA EPA FDA FTR ITAR OFAC Other (OPA)"
select select "FTR"
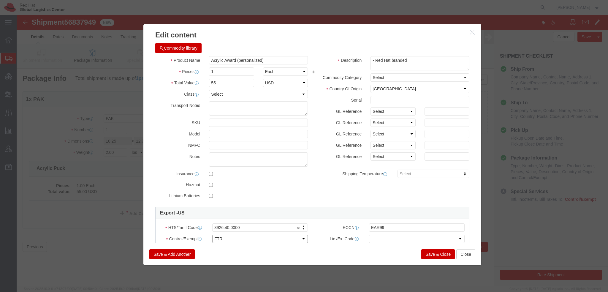
click select "Select ATF BIS DEA EPA FDA FTR ITAR OFAC Other (OPA)"
click select "Select 30.2(d)(2) 30.36 30.37(a) 30.37(f) 30.37(g) 30.37(h) 30.37(i) 30.37(j) 3…"
select select "30.37(h)"
click select "Select 30.2(d)(2) 30.36 30.37(a) 30.37(f) 30.37(g) 30.37(h) 30.37(i) 30.37(j) 3…"
click button "Save & Close"
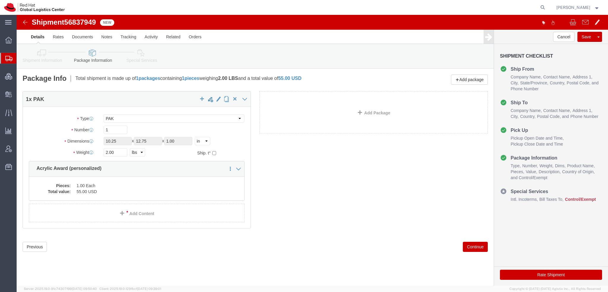
click icon
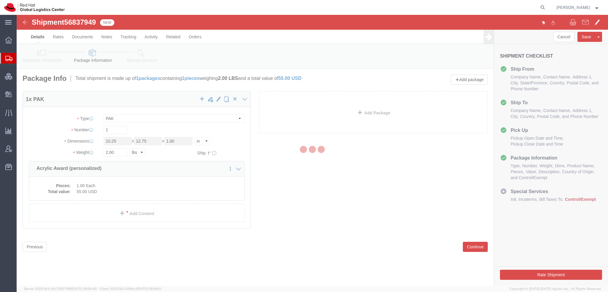
select select
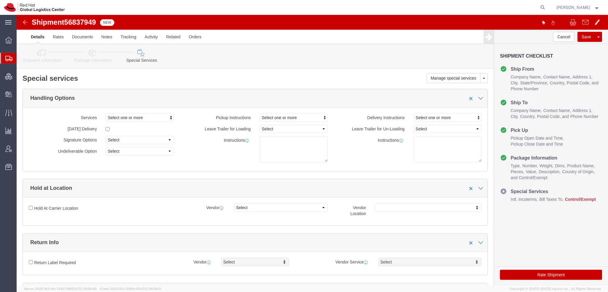
select select "COSTCENTER"
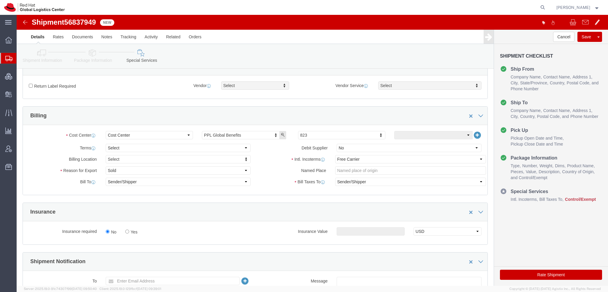
scroll to position [178, 0]
click select "Select Carriage Insurance Paid Carriage Paid To Cost and Freight Cost Insurance…"
select select "DDP"
click select "Select Carriage Insurance Paid Carriage Paid To Cost and Freight Cost Insurance…"
click select "Select Gift Personal Effects Repair/Warranty Return Sample Sold Temporary/Not S…"
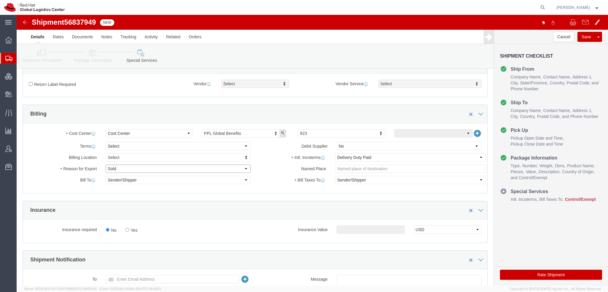
select select "GIFT"
click select "Select Gift Personal Effects Repair/Warranty Return Sample Sold Temporary/Not S…"
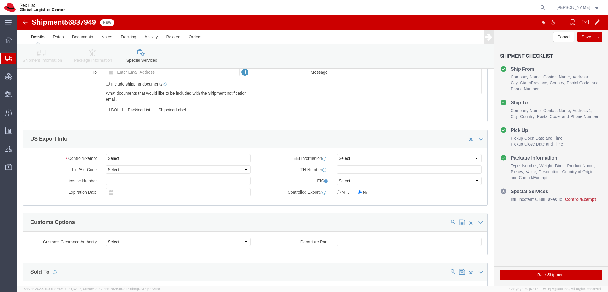
scroll to position [386, 0]
click select "Select ATF BIS DEA EPA FDA FTR ITAR OFAC Other (OPA)"
select select "FTR"
click select "Select ATF BIS DEA EPA FDA FTR ITAR OFAC Other (OPA)"
click select "Select 30.2(d)(2) 30.36 30.37(a) 30.37(f) 30.37(g) 30.37(h) 30.37(i) 30.37(j) 3…"
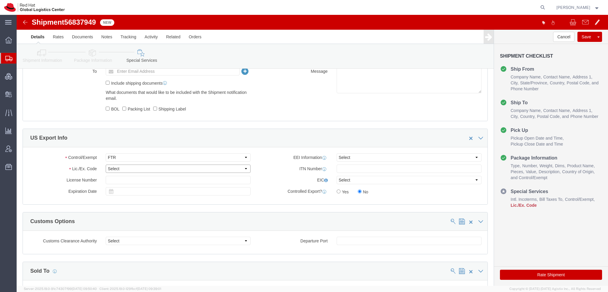
select select "30.37(h)"
click select "Select 30.2(d)(2) 30.36 30.37(a) 30.37(f) 30.37(g) 30.37(h) 30.37(i) 30.37(j) 3…"
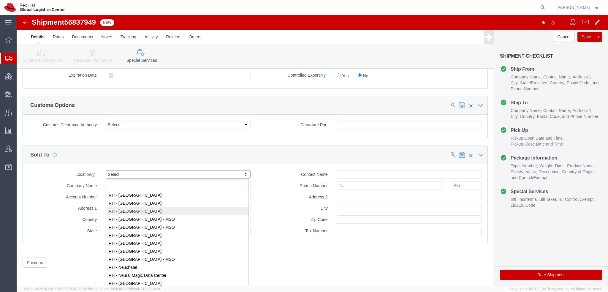
scroll to position [623, 0]
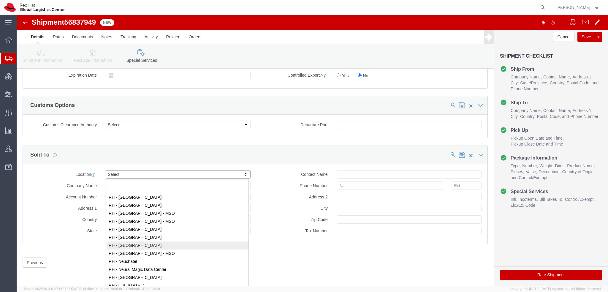
select select "37988"
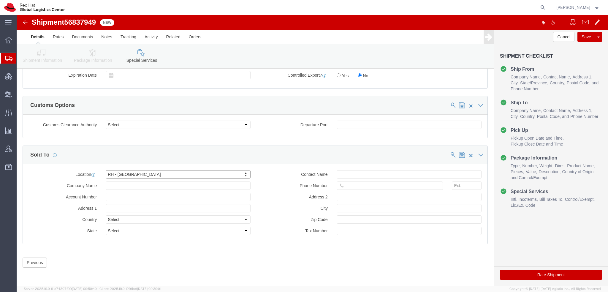
type input "Red Hat GmbH"
type input "[PERSON_NAME]-Ring 12"
select select "DE"
type input "49 89 205071 0"
type input "Technopark II"
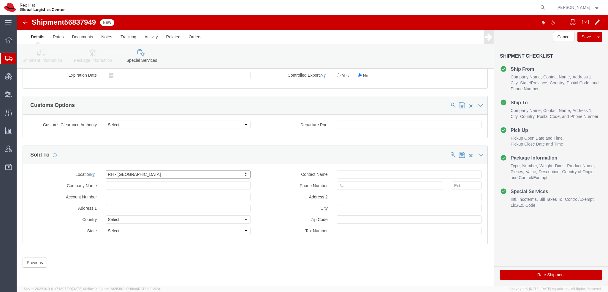
type input "[GEOGRAPHIC_DATA]"
type input "85630"
type input "DE329796935"
click button "Save"
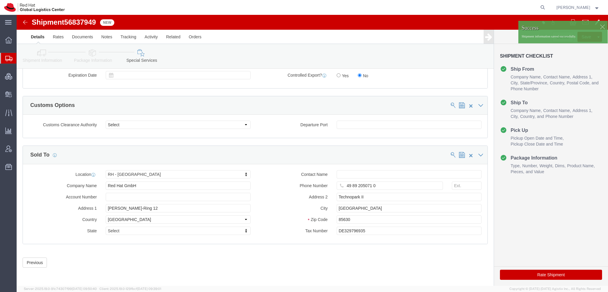
click at [598, 9] on span "[PERSON_NAME]" at bounding box center [577, 7] width 43 height 7
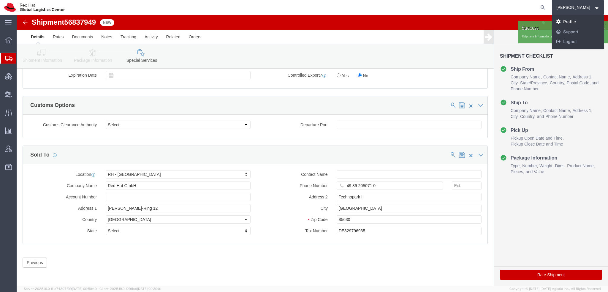
click at [588, 21] on link "Profile" at bounding box center [578, 22] width 52 height 10
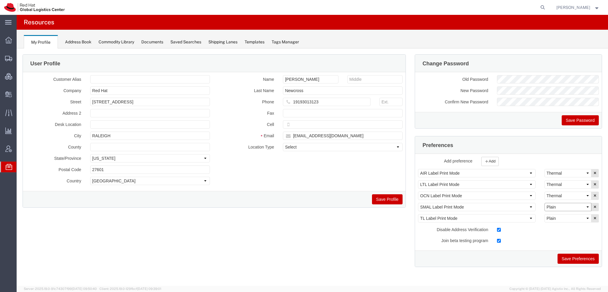
click at [568, 203] on select "Select Plain Thermal" at bounding box center [567, 207] width 47 height 8
select select "Thermal"
click at [544, 203] on select "Select Plain Thermal" at bounding box center [567, 207] width 47 height 8
click at [573, 258] on button "Save Preferences" at bounding box center [577, 258] width 41 height 10
click at [0, 0] on span "Shipment Manager" at bounding box center [0, 0] width 0 height 0
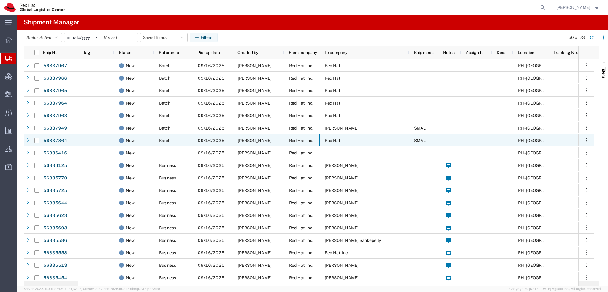
click at [317, 140] on div "Red Hat, Inc." at bounding box center [302, 140] width 36 height 12
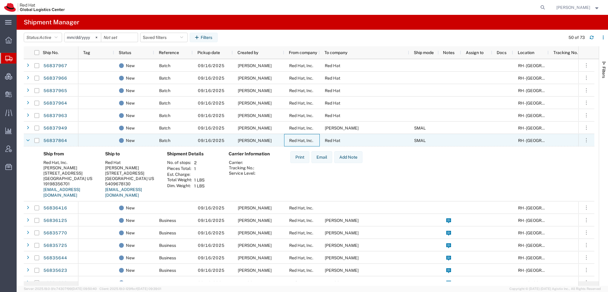
click at [317, 140] on div "Red Hat, Inc." at bounding box center [302, 140] width 36 height 12
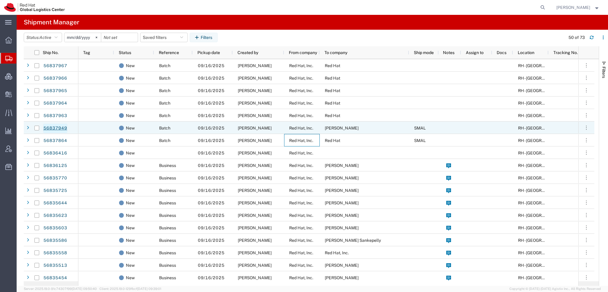
click at [58, 127] on link "56837949" at bounding box center [55, 127] width 24 height 9
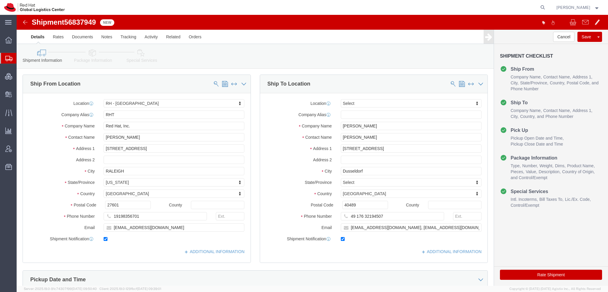
select select "38014"
select select
click icon
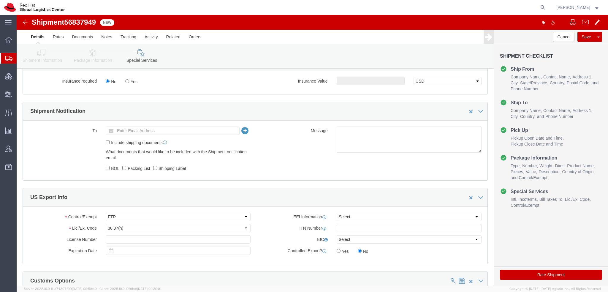
scroll to position [415, 0]
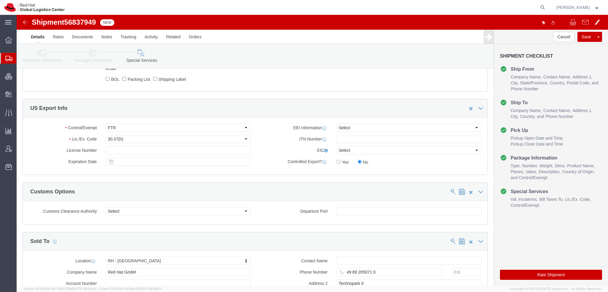
click button "Rate Shipment"
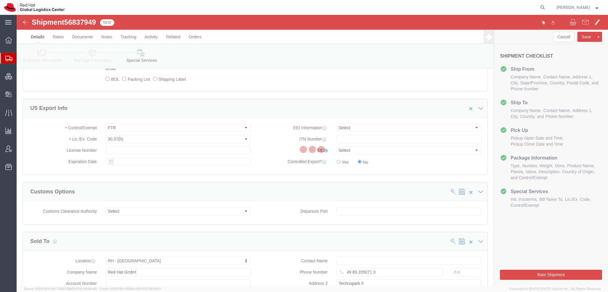
scroll to position [0, 0]
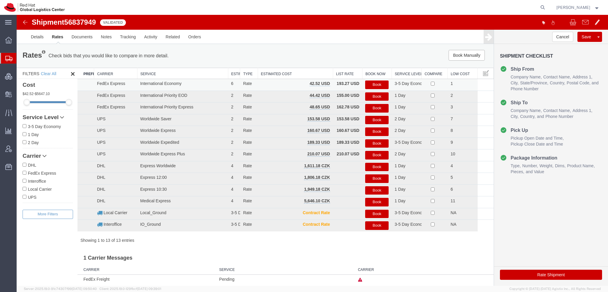
click at [372, 83] on button "Book" at bounding box center [376, 84] width 23 height 9
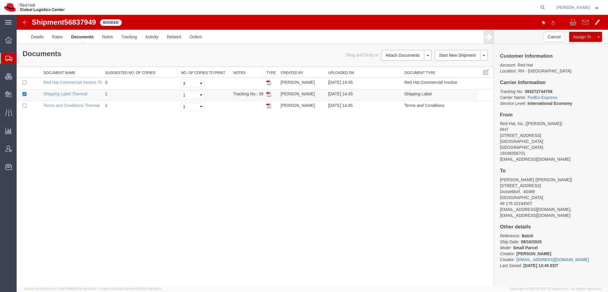
click at [268, 93] on img at bounding box center [268, 94] width 5 height 5
click at [0, 0] on span "Shipment Manager" at bounding box center [0, 0] width 0 height 0
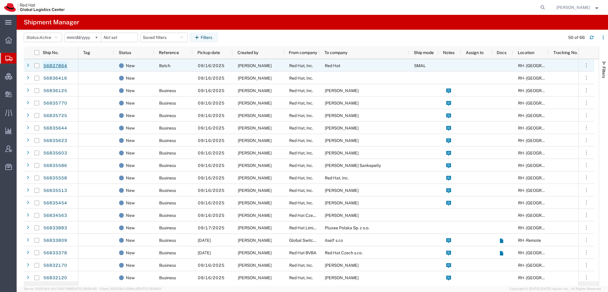
click at [51, 70] on link "56837864" at bounding box center [55, 65] width 24 height 9
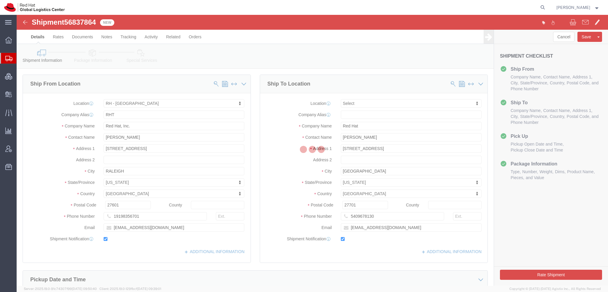
select select "38014"
select select
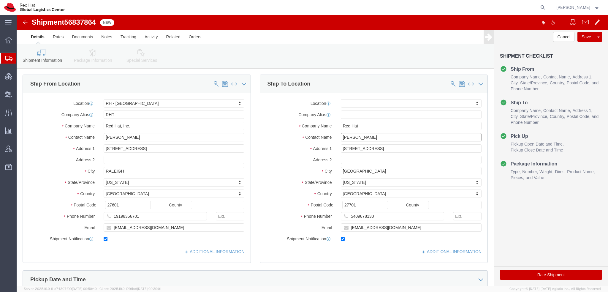
drag, startPoint x: 350, startPoint y: 123, endPoint x: 94, endPoint y: 61, distance: 262.5
click div "Ship From Location Location RH - Raleigh My Profile Location RH - Amsterdam - M…"
paste input "[PERSON_NAME]"
type input "[PERSON_NAME]"
type input "[STREET_ADDRESS]"
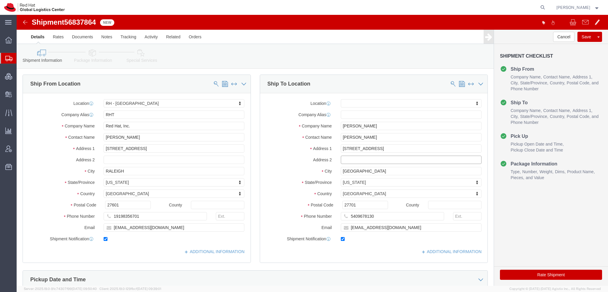
select select
type input "[GEOGRAPHIC_DATA]"
select select
type input "c"
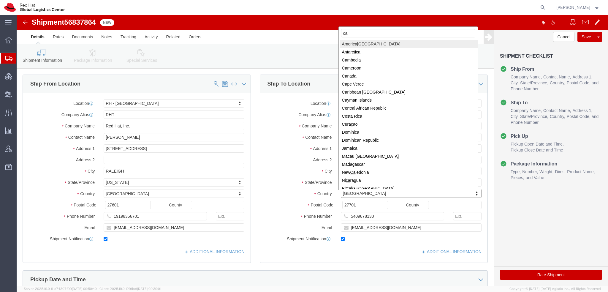
type input "can"
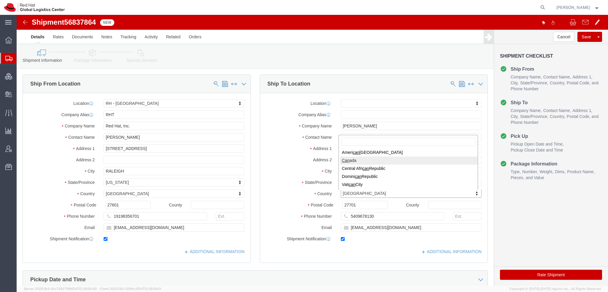
select select
select select "CA"
select select
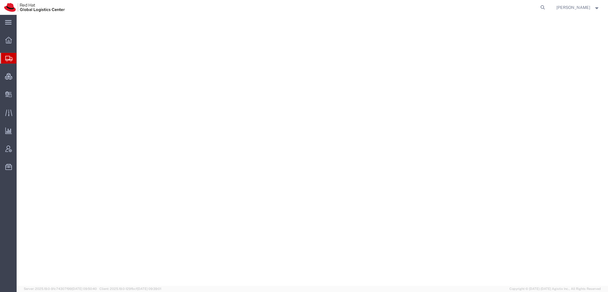
select select "38014"
select select
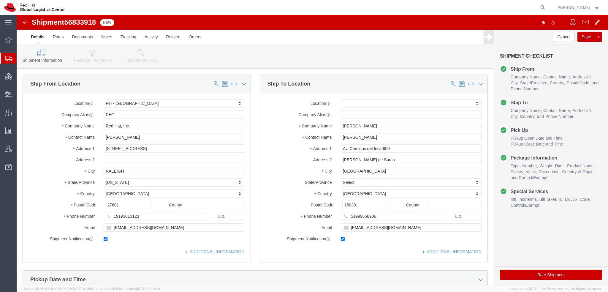
click link "Special Services"
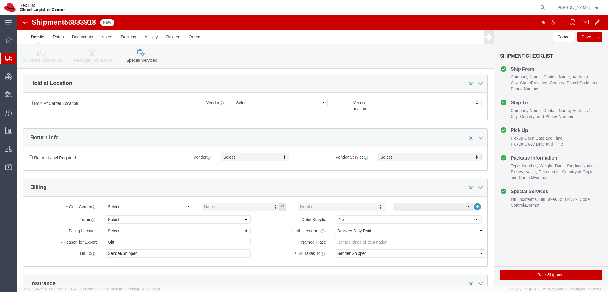
scroll to position [178, 0]
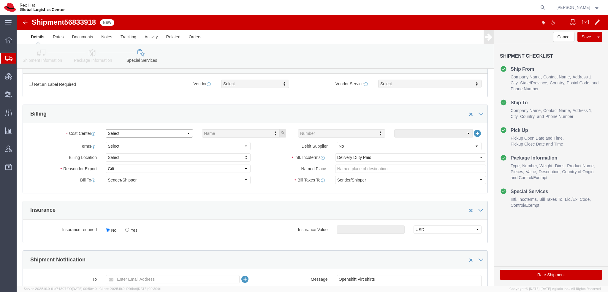
click select "Select Buyer Cost Center Department Operations Number Order Number Sales Person"
select select "COSTCENTER"
click select "Select Buyer Cost Center Department Operations Number Order Number Sales Person"
type input "589"
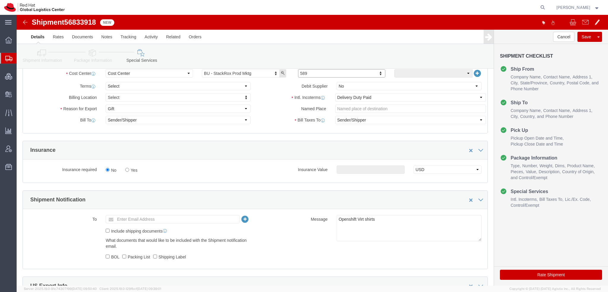
scroll to position [326, 0]
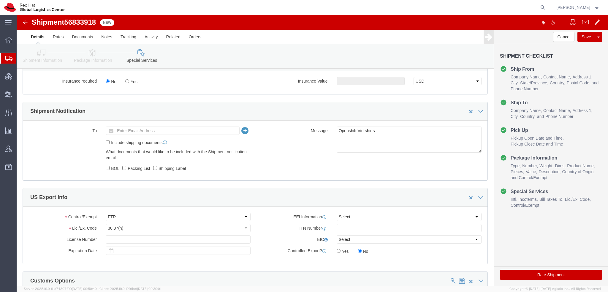
click button "Rate Shipment"
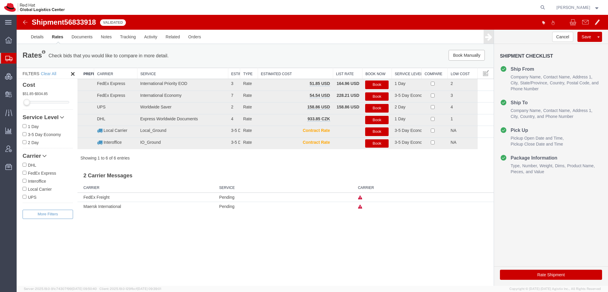
scroll to position [0, 0]
click at [377, 83] on button "Book" at bounding box center [376, 84] width 23 height 9
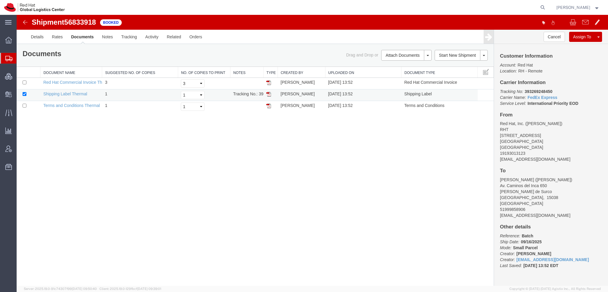
drag, startPoint x: 269, startPoint y: 93, endPoint x: 284, endPoint y: 95, distance: 14.3
click at [269, 93] on img at bounding box center [268, 94] width 5 height 5
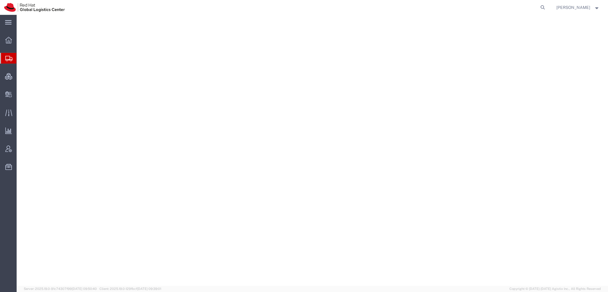
select select "38014"
select select
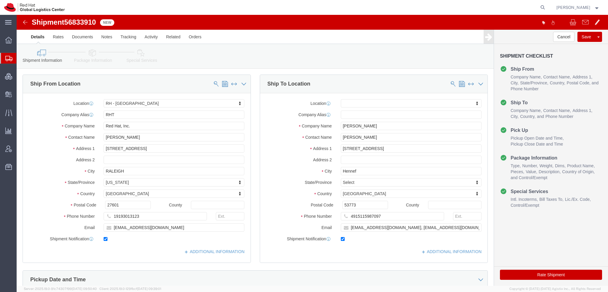
click icon
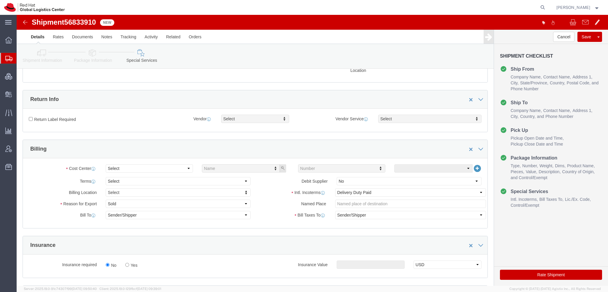
scroll to position [178, 0]
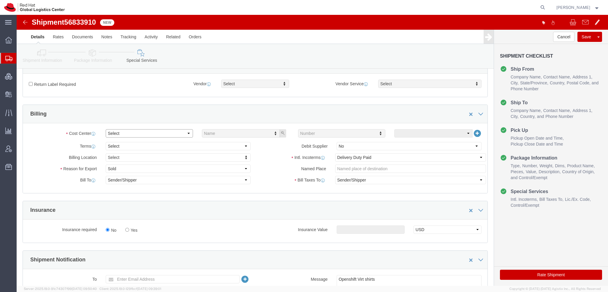
click select "Select Buyer Cost Center Department Operations Number Order Number Sales Person"
select select "COSTCENTER"
click select "Select Buyer Cost Center Department Operations Number Order Number Sales Person"
click input "text"
type input "589"
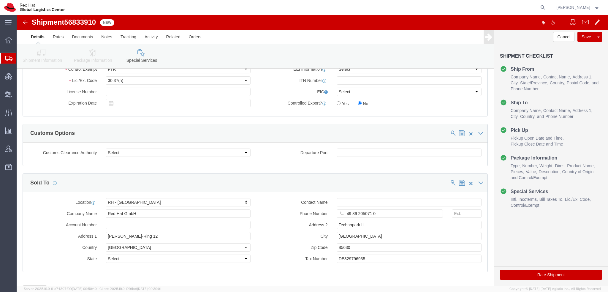
scroll to position [475, 0]
click button "Rate Shipment"
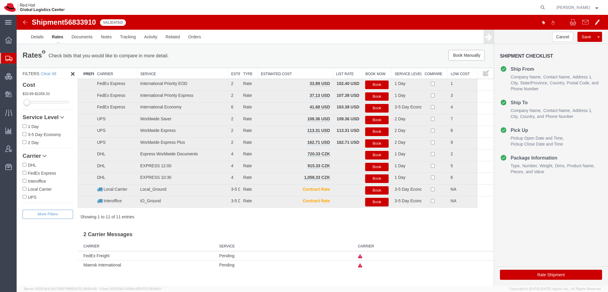
scroll to position [0, 0]
click at [375, 83] on button "Book" at bounding box center [376, 84] width 23 height 9
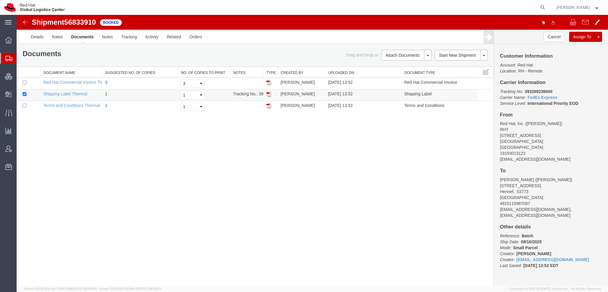
click at [268, 92] on img at bounding box center [268, 94] width 5 height 5
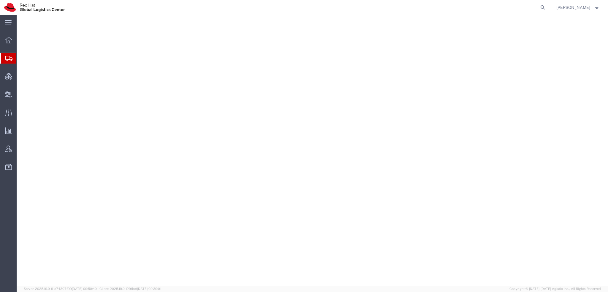
select select "38014"
select select
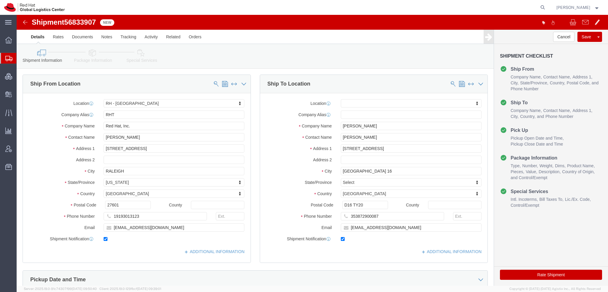
click icon
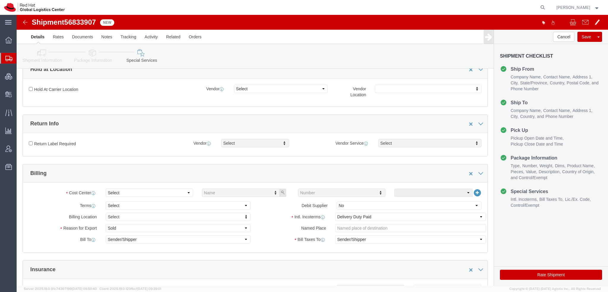
scroll to position [178, 0]
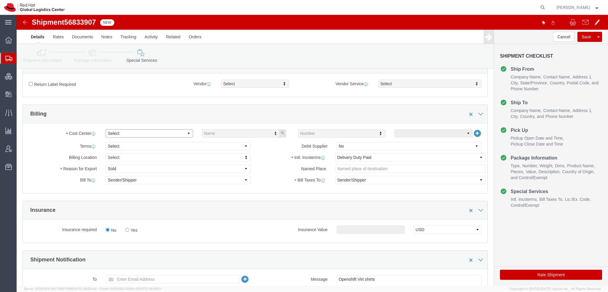
click select "Select"
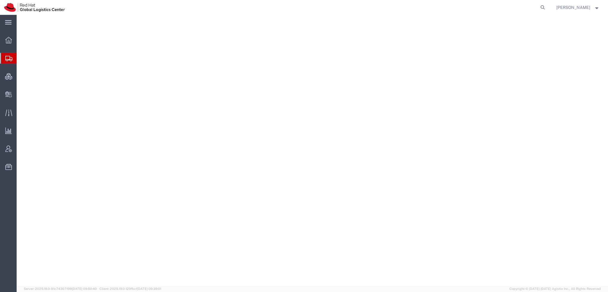
select select "38014"
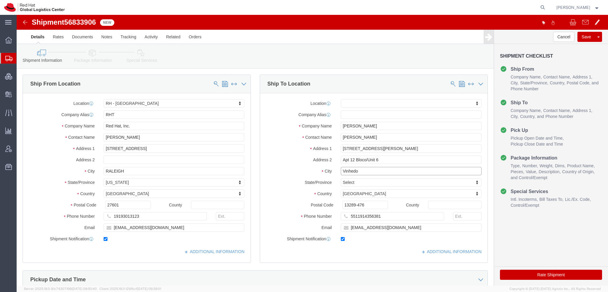
drag, startPoint x: 326, startPoint y: 154, endPoint x: 127, endPoint y: 127, distance: 201.5
click div "Ship From Location Location [GEOGRAPHIC_DATA] - [GEOGRAPHIC_DATA] My Profile Lo…"
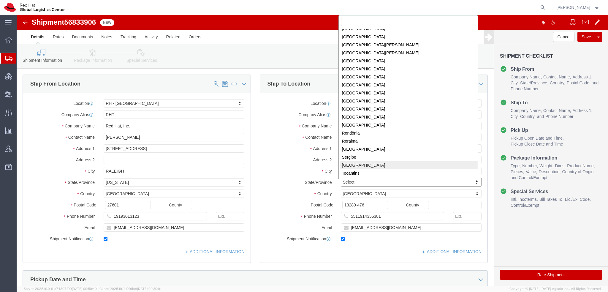
select select
select select "24"
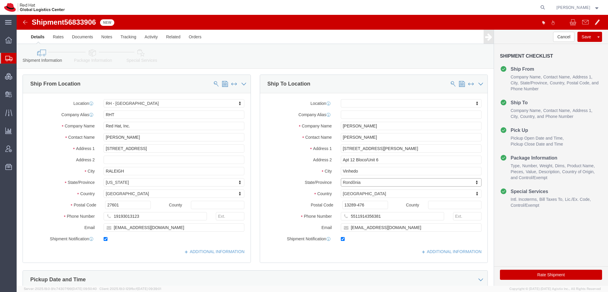
click div "Location My Profile Location RH - Amsterdam - MSO RH - Amsterdam Data Center RH…"
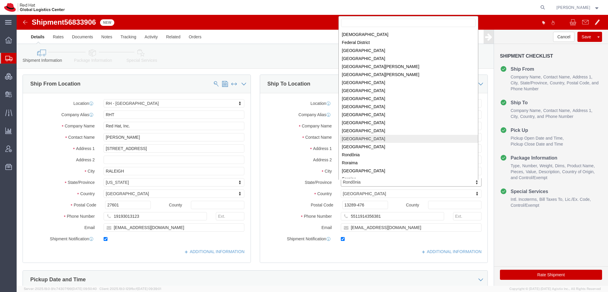
scroll to position [76, 0]
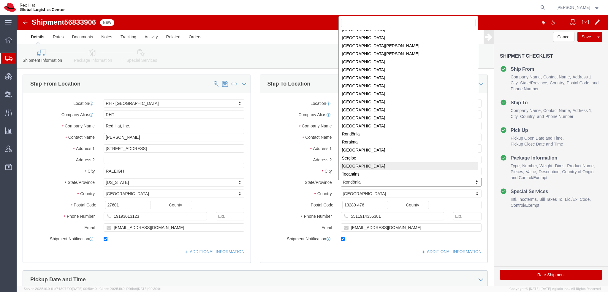
select select
select select "27"
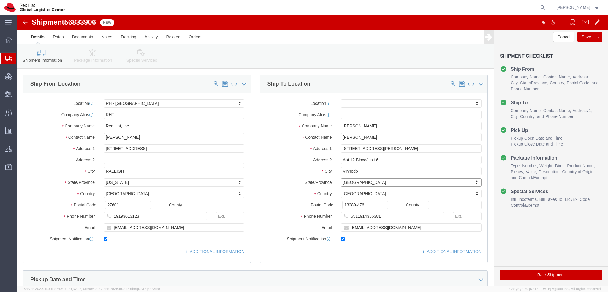
click icon
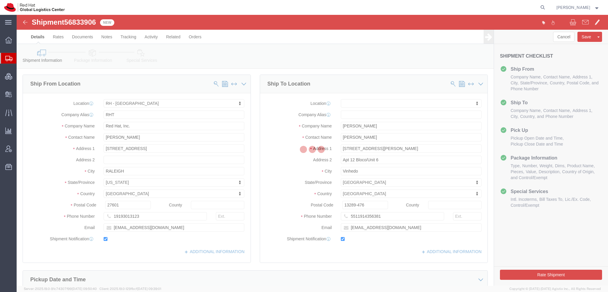
select select
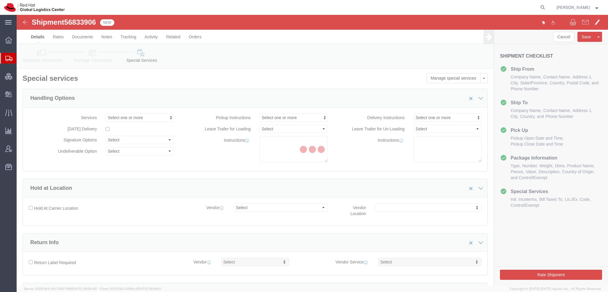
select select "COSTCENTER"
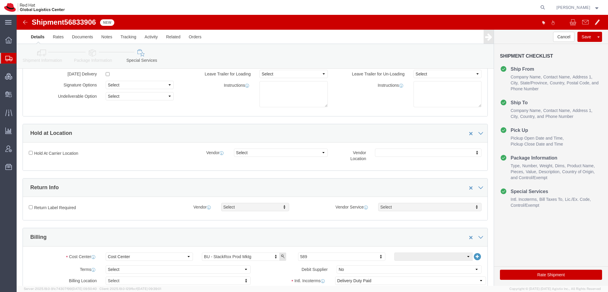
scroll to position [178, 0]
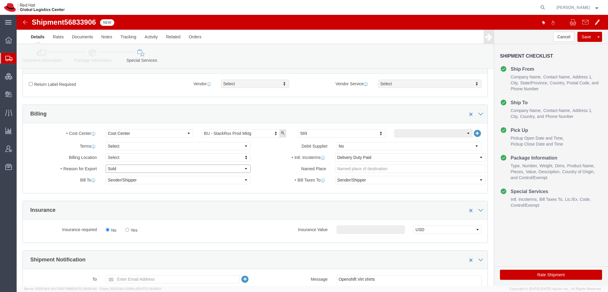
click select "Select Gift Personal Effects Repair/Warranty Return Sample Sold Temporary/Not S…"
select select "GIFT"
click select "Select Gift Personal Effects Repair/Warranty Return Sample Sold Temporary/Not S…"
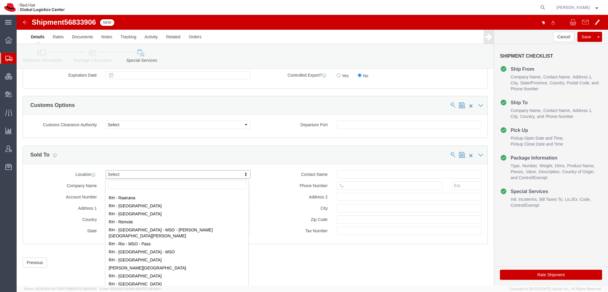
scroll to position [861, 0]
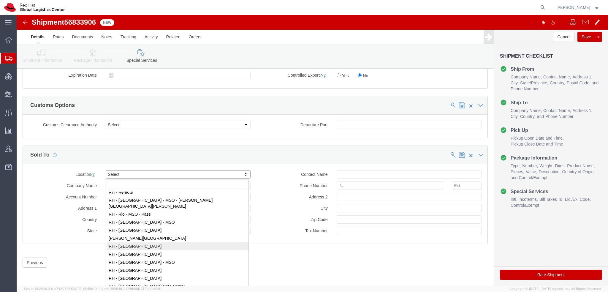
select select "42531"
type input "Red Hat Brasil Limitada"
type input "Av. Brg. Faria Lima, 3732"
select select "BR"
select select
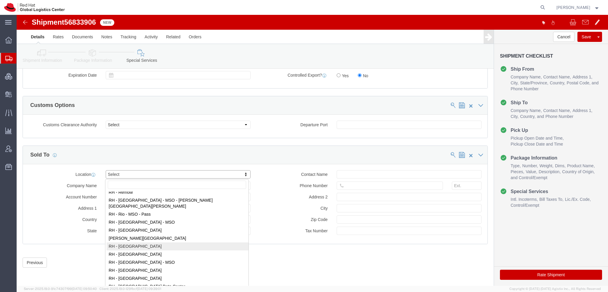
type input "000"
type input "Floor 24 and 25, Itaim Bibi"
type input "SAO PAULO"
type input "04538-132"
type input "07.069.791/0001.55"
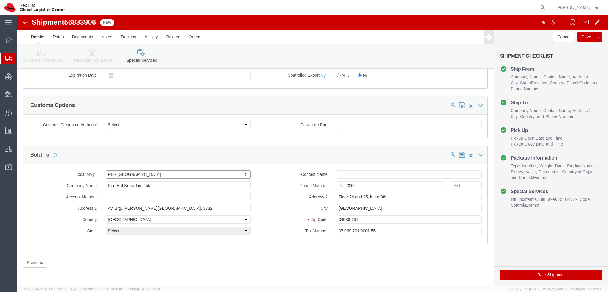
select select "27"
click button "Rate Shipment"
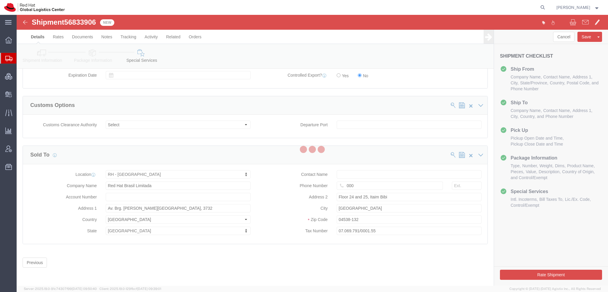
scroll to position [0, 0]
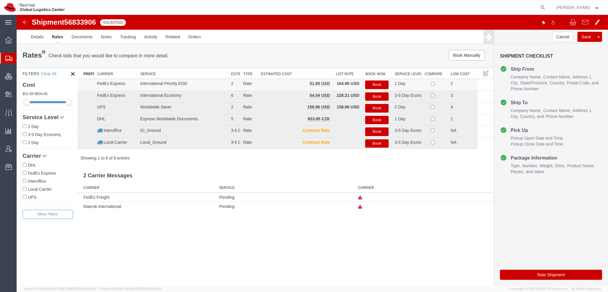
click at [381, 85] on button "Book" at bounding box center [376, 84] width 23 height 9
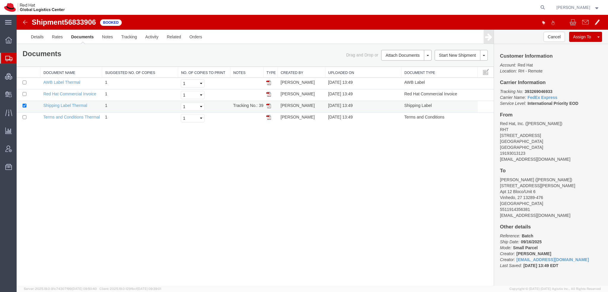
click at [270, 104] on img at bounding box center [268, 105] width 5 height 5
drag, startPoint x: 269, startPoint y: 83, endPoint x: 299, endPoint y: 27, distance: 63.6
click at [269, 83] on img at bounding box center [268, 82] width 5 height 5
click at [266, 93] on img at bounding box center [268, 94] width 5 height 5
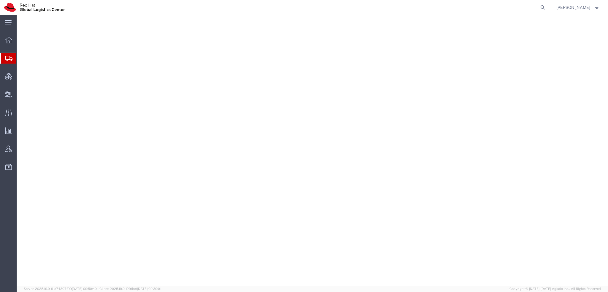
select select "38014"
select select
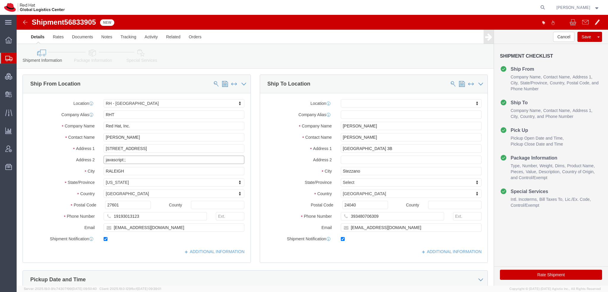
type input "javascript:;"
drag, startPoint x: 394, startPoint y: 215, endPoint x: 398, endPoint y: 211, distance: 5.8
click input "azucchet@redhat.com"
type input "azucchet@redhat.com, emealogistics@redhat.com"
click link "ADDITIONAL INFORMATION"
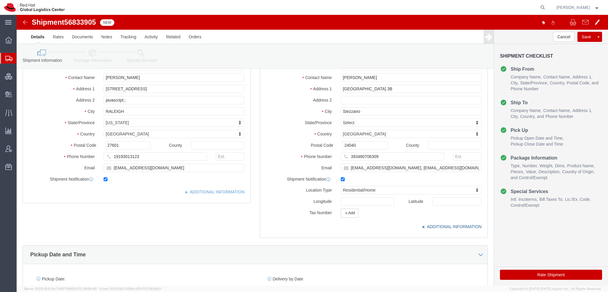
scroll to position [119, 0]
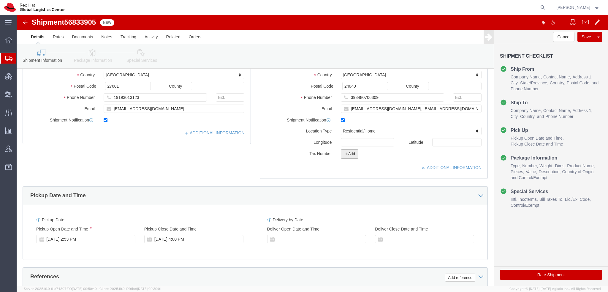
click button "Add"
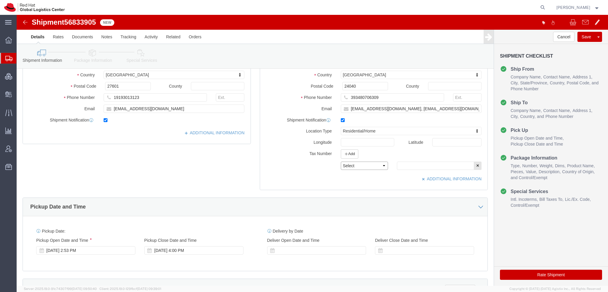
click select "Select EIN EORI TIN VAT Other"
select select "EORI"
click select "Select EIN EORI TIN VAT Other"
click input "text"
paste input "IT11073270156"
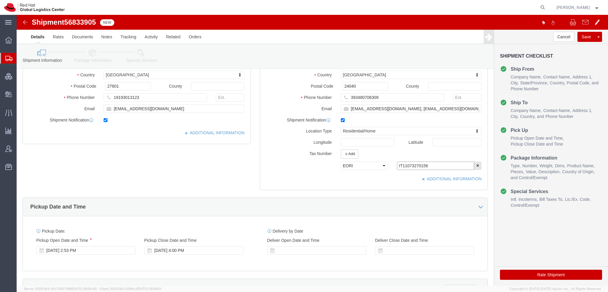
type input "IT11073270156"
click icon
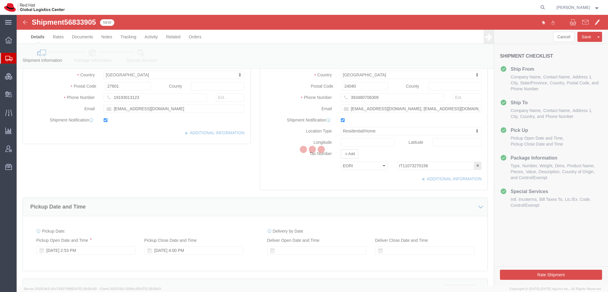
select select
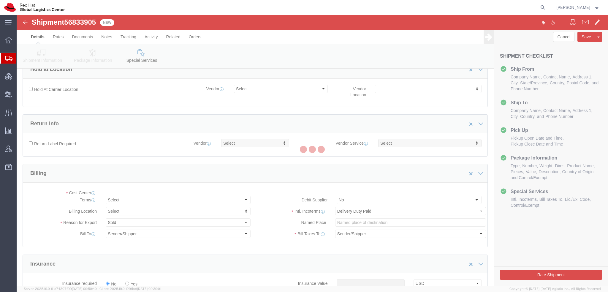
select select "COSTCENTER"
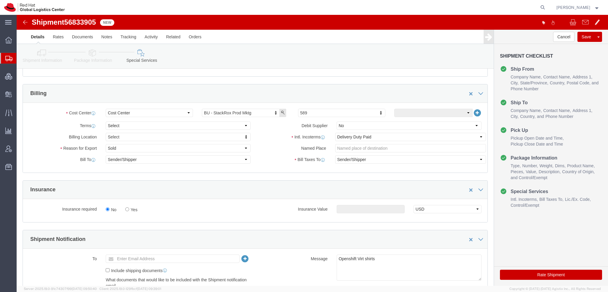
scroll to position [208, 0]
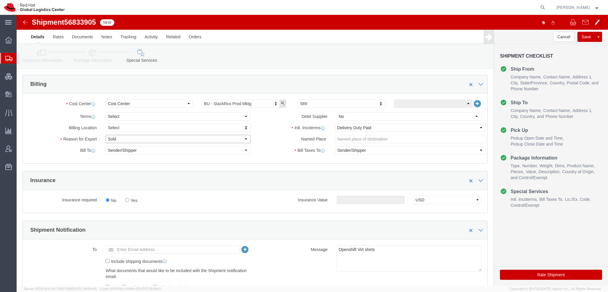
click select "Select Gift Personal Effects Repair/Warranty Return Sample Sold Temporary/Not S…"
select select "GIFT"
click select "Select Gift Personal Effects Repair/Warranty Return Sample Sold Temporary/Not S…"
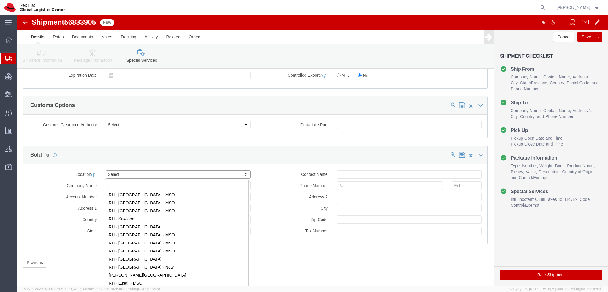
scroll to position [564, 0]
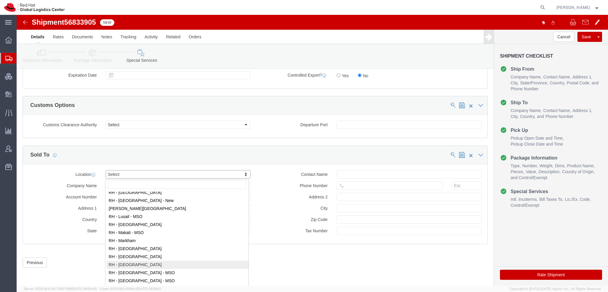
select select "37982"
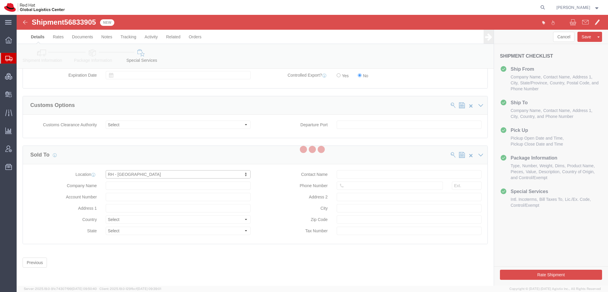
type input "Red Hat SRL"
type input "Via Gustavo Fara 26"
select select "IT"
type input "39 02 360 47601"
type input "MILAN"
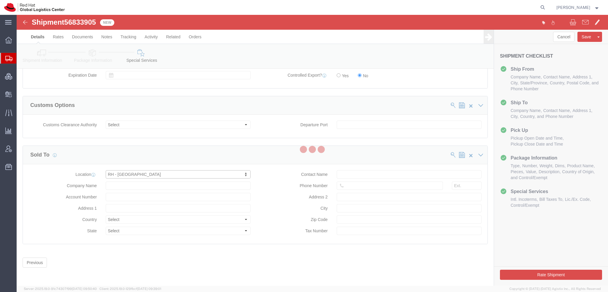
type input "20124"
type input "IT11073270156"
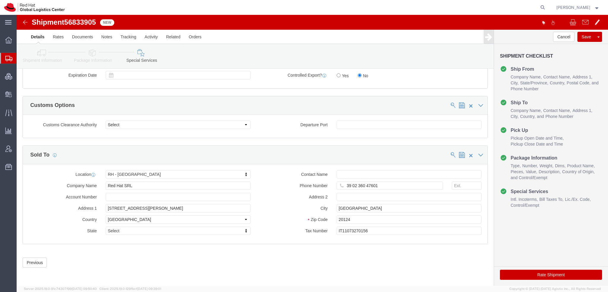
click button "Rate Shipment"
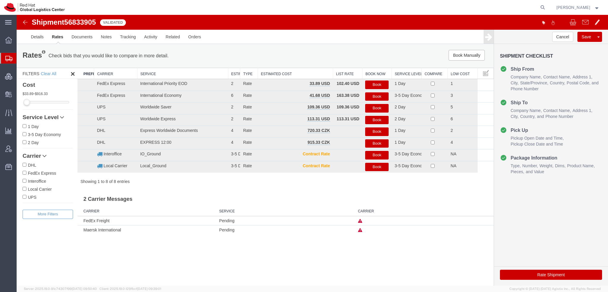
scroll to position [0, 0]
click at [375, 84] on button "Book" at bounding box center [376, 84] width 23 height 9
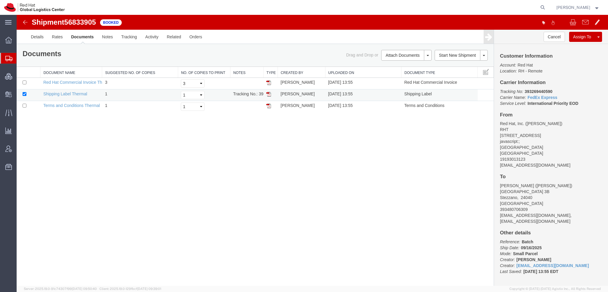
click at [267, 92] on img at bounding box center [268, 94] width 5 height 5
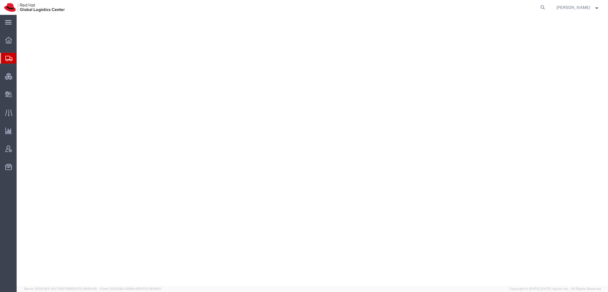
select select "38014"
select select
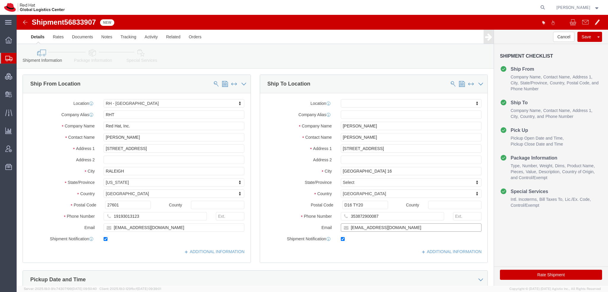
click input "[EMAIL_ADDRESS][DOMAIN_NAME]"
type input "[EMAIL_ADDRESS][DOMAIN_NAME], [EMAIL_ADDRESS][DOMAIN_NAME]"
click link "ADDITIONAL INFORMATION"
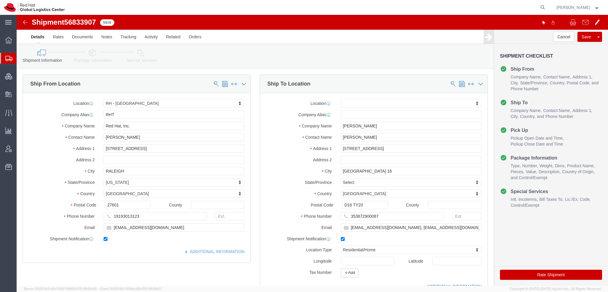
scroll to position [119, 0]
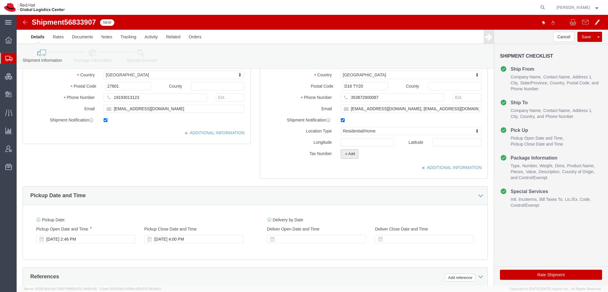
click icon "button"
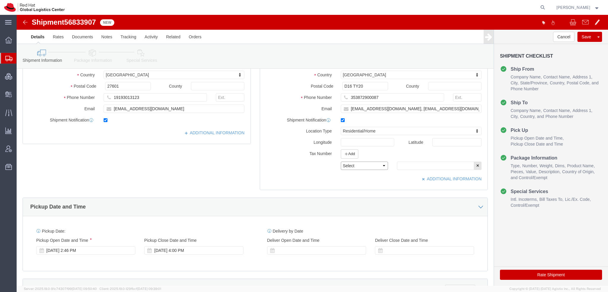
click select "Select EIN EORI TIN VAT Other"
select select "EORI"
click select "Select EIN EORI TIN VAT Other"
click input "text"
paste input "IE6324873V"
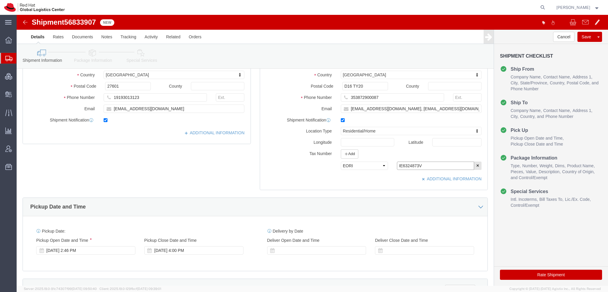
type input "IE6324873V"
click icon
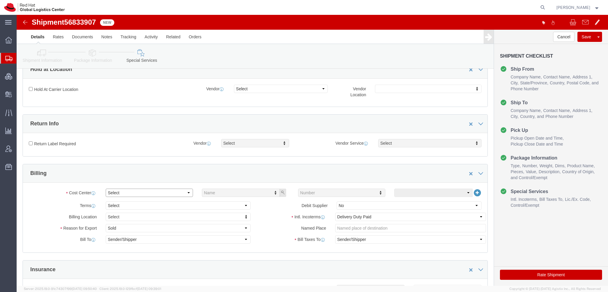
click select "Select"
click select "Select Gift Personal Effects Repair/Warranty Return Sample Sold Temporary/Not S…"
select select "GIFT"
click select "Select Gift Personal Effects Repair/Warranty Return Sample Sold Temporary/Not S…"
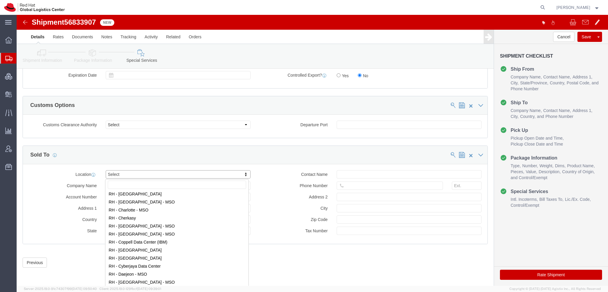
scroll to position [267, 0]
select select "37944"
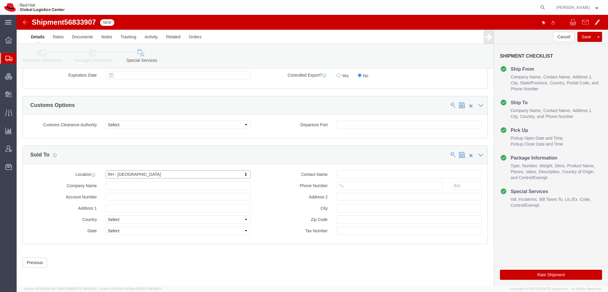
type input "Red Hat Limited"
type input "[STREET_ADDRESS]"
select select "IE"
type input "353 21 2303400"
type input "Kinsale Rd"
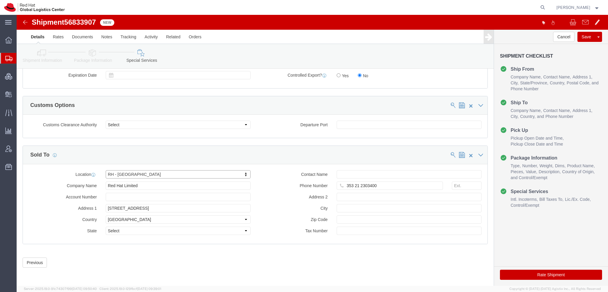
type input "CORK"
type input "T12 XR60"
type input "IE6324873V"
click button "Save"
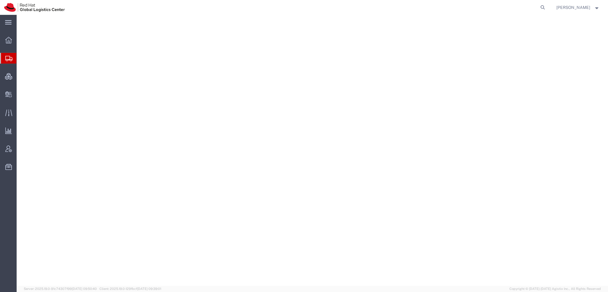
select select "38014"
select select
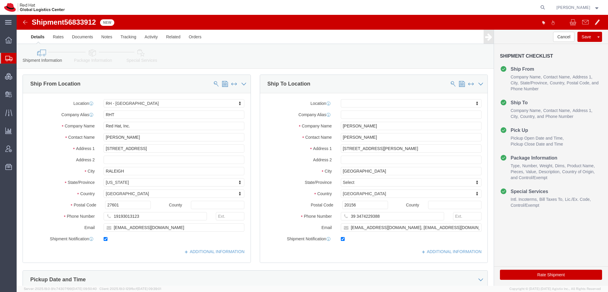
click icon
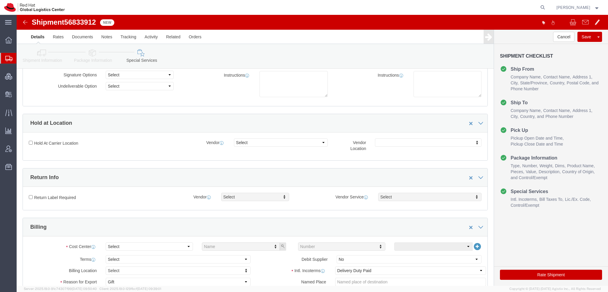
scroll to position [119, 0]
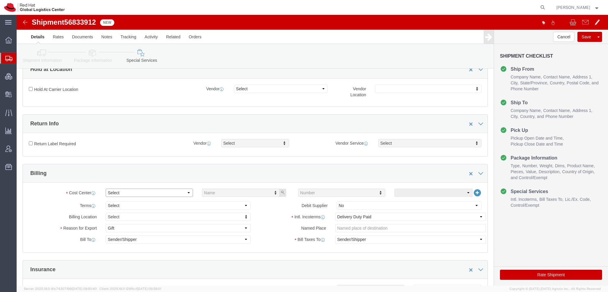
click select "Select"
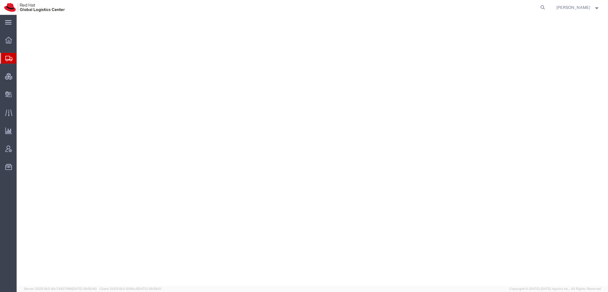
select select "38014"
select select
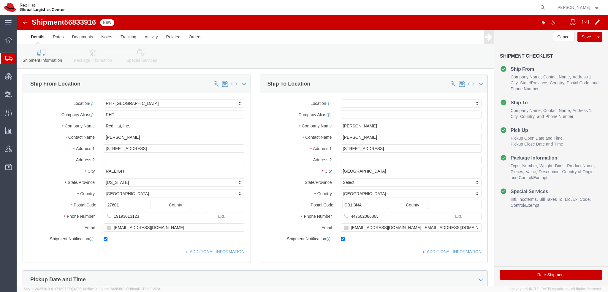
click icon
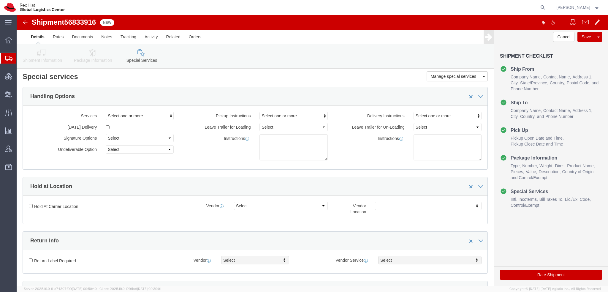
scroll to position [148, 0]
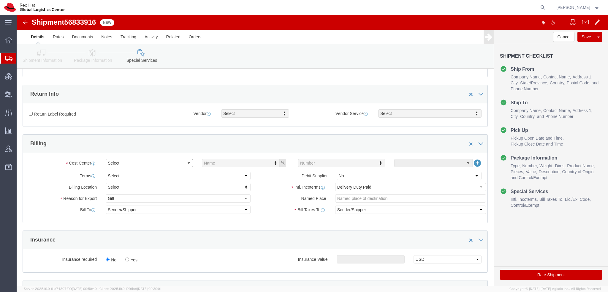
click select "Select Buyer Cost Center Department Operations Number Order Number Sales Person"
select select "COSTCENTER"
click select "Select Buyer Cost Center Department Operations Number Order Number Sales Person"
type input "589"
click button "Rate Shipment"
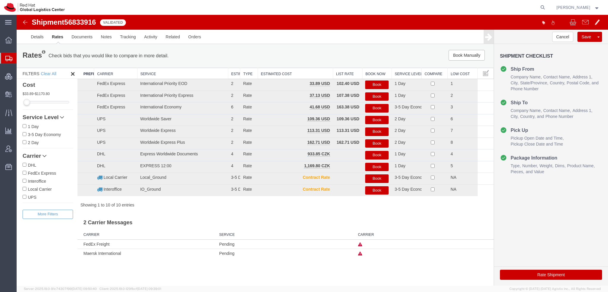
scroll to position [0, 0]
click at [381, 85] on button "Book" at bounding box center [376, 84] width 23 height 9
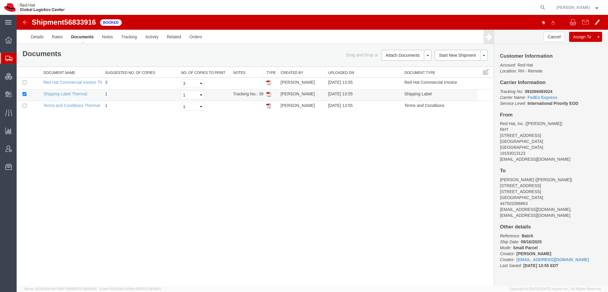
drag, startPoint x: 268, startPoint y: 95, endPoint x: 269, endPoint y: 92, distance: 3.1
click at [268, 96] on img at bounding box center [268, 94] width 5 height 5
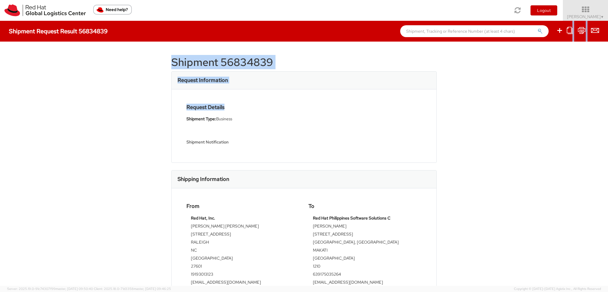
drag, startPoint x: 568, startPoint y: 29, endPoint x: 555, endPoint y: 51, distance: 25.5
click at [559, 83] on div "Shipment Request Result 56834839 Shipment 56834839 Request Information Request …" at bounding box center [304, 153] width 608 height 265
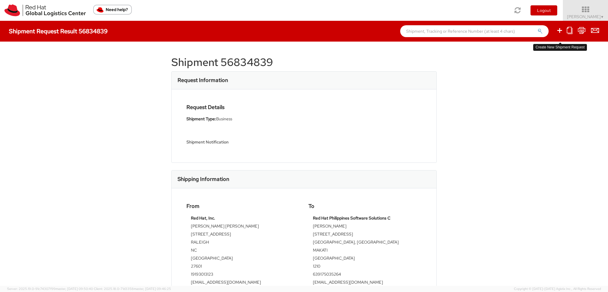
click at [558, 31] on icon at bounding box center [559, 30] width 7 height 7
select select
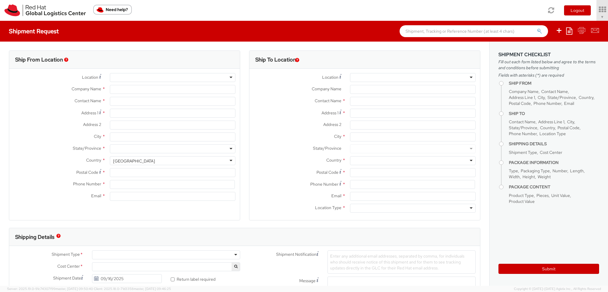
select select "901"
select select
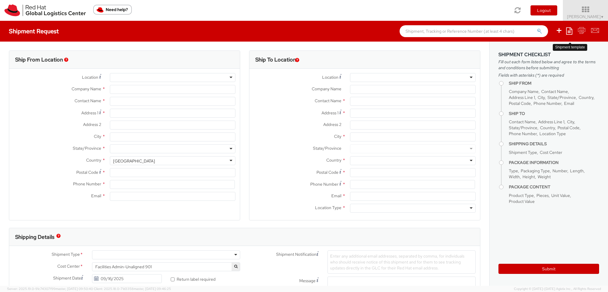
click at [567, 32] on icon at bounding box center [569, 30] width 6 height 7
click at [552, 51] on link "Create from template" at bounding box center [546, 50] width 52 height 8
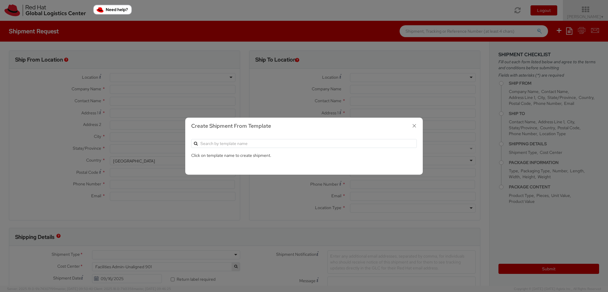
type input "Red Hat, Inc."
type input "[PERSON_NAME]"
type input "[STREET_ADDRESS]"
type input "RALEIGH"
type input "27601"
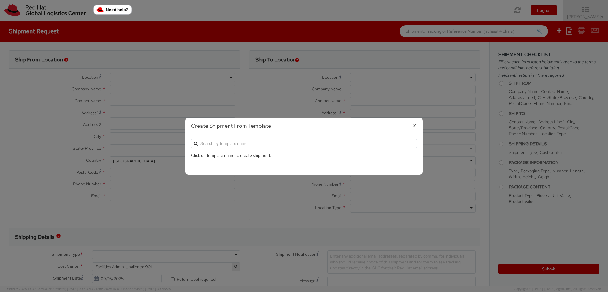
type input "19193013123"
type input "[EMAIL_ADDRESS][DOMAIN_NAME]"
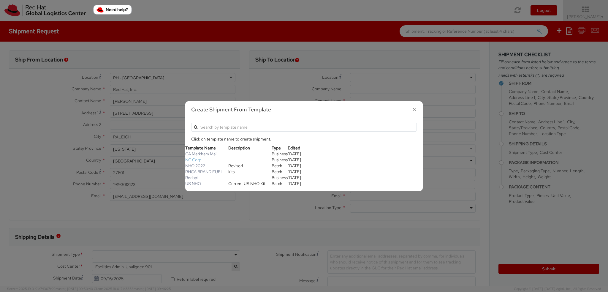
click at [197, 160] on link "NC Corp" at bounding box center [193, 159] width 16 height 5
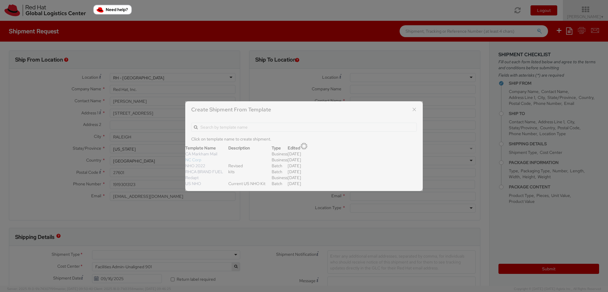
type input "NC Corporate Connection"
type input "Orders - Apostille Svcs"
type input "176 MIne Lake Rd"
type input "Suite 100"
type input "Raleigh"
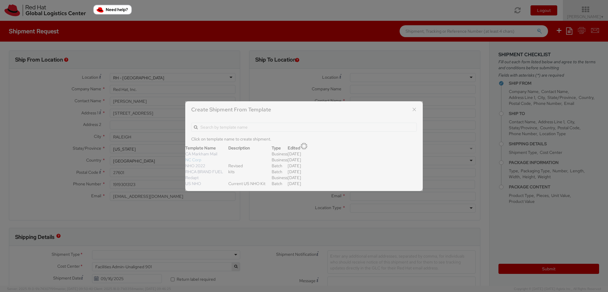
type input "27615"
type input "8888448360"
type input "orders@nccorporate.com"
select select "DOCUMENT"
type input "1"
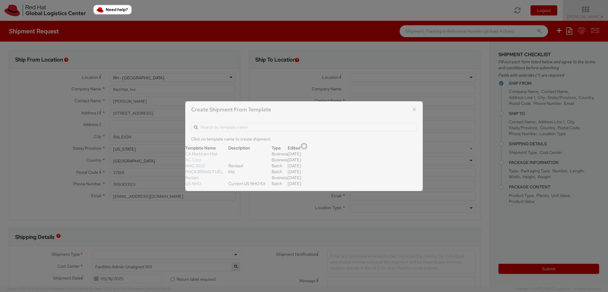
type input "9.5"
type input "12.5"
type input "0.25"
type input "1"
type input "Documents"
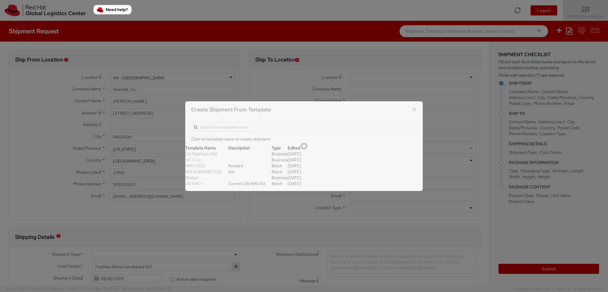
select select "DOCUMENT"
type input "1.00"
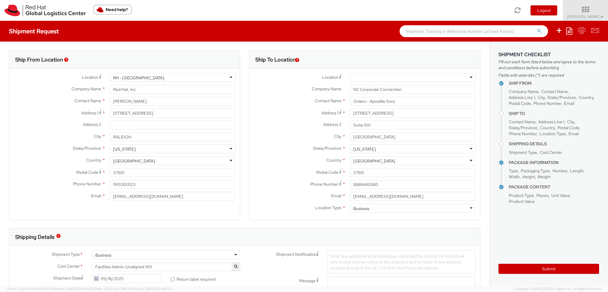
select select
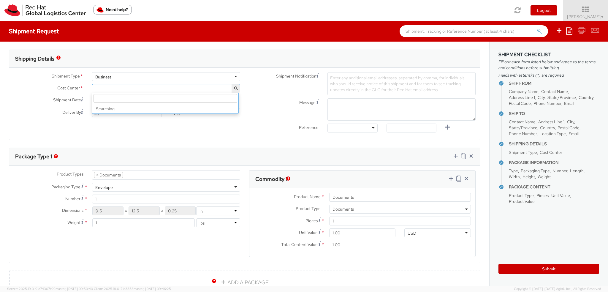
click at [105, 88] on span at bounding box center [166, 88] width 148 height 9
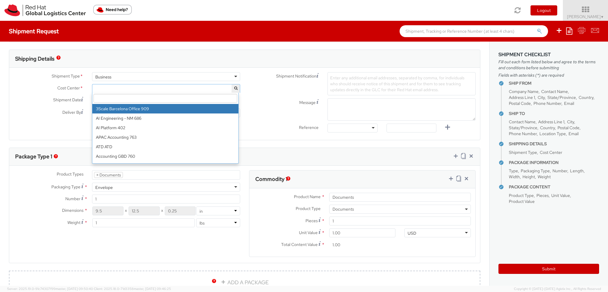
click at [106, 96] on input "search" at bounding box center [165, 98] width 144 height 9
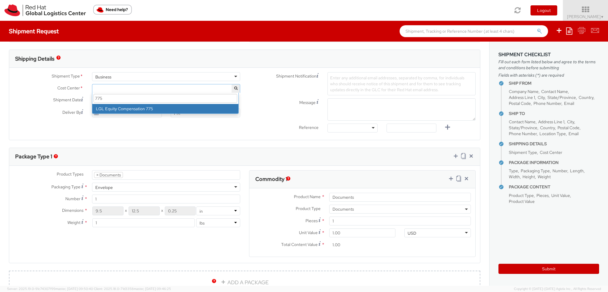
type input "775"
select select "775"
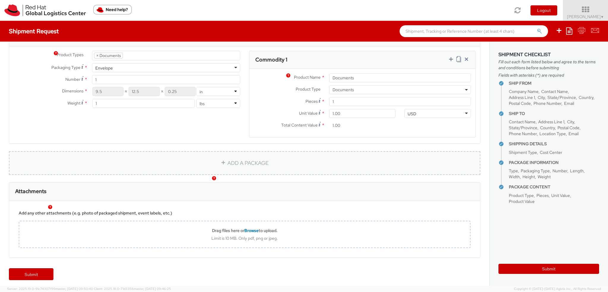
scroll to position [299, 0]
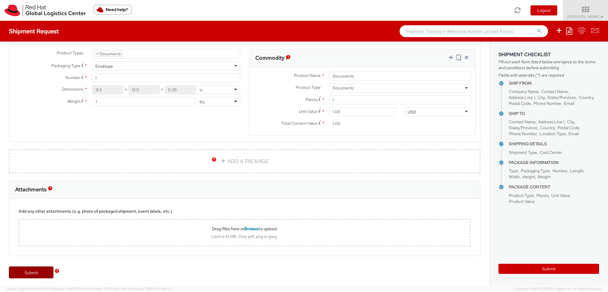
click at [36, 270] on link "Submit" at bounding box center [31, 272] width 45 height 12
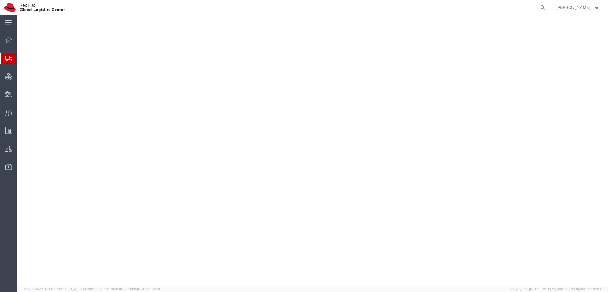
select select "38014"
select select
select select "CA"
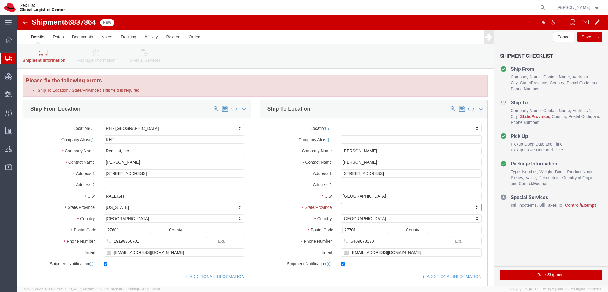
type input "O"
type input "Onta"
select select
select select "ON"
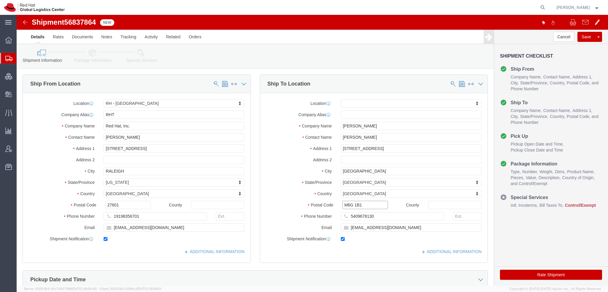
type input "M6G 1B1"
select select
drag, startPoint x: 355, startPoint y: 199, endPoint x: 241, endPoint y: 181, distance: 115.4
click div "Ship To Location Location My Profile Location [GEOGRAPHIC_DATA] - [GEOGRAPHIC_D…"
click icon
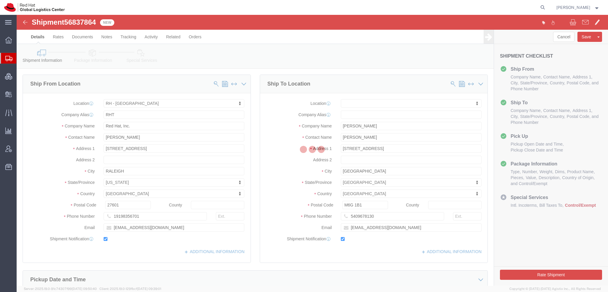
select select
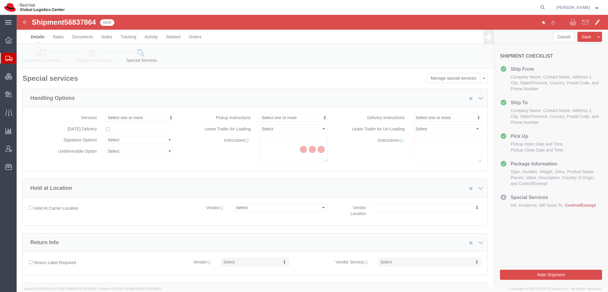
select select "COSTCENTER"
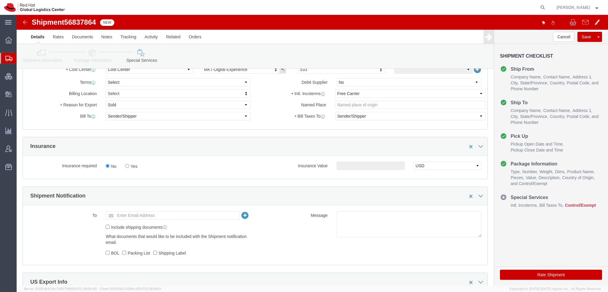
scroll to position [208, 0]
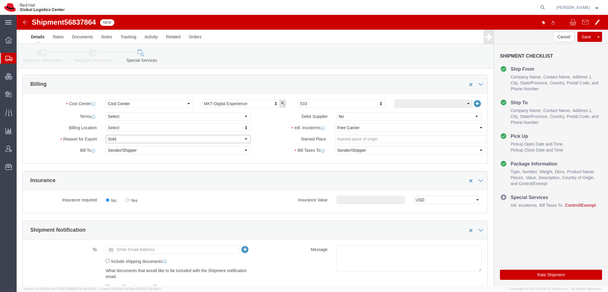
click select "Select Gift Personal Effects Repair/Warranty Return Sample Sold Temporary/Not S…"
select select "GIFT"
click select "Select Gift Personal Effects Repair/Warranty Return Sample Sold Temporary/Not S…"
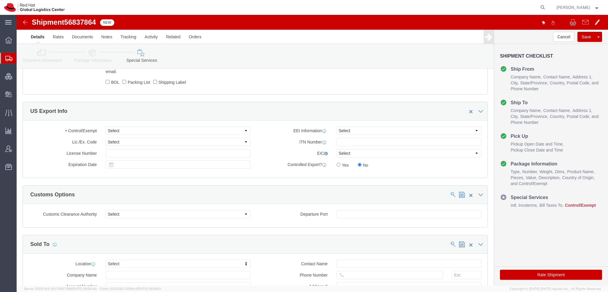
scroll to position [415, 0]
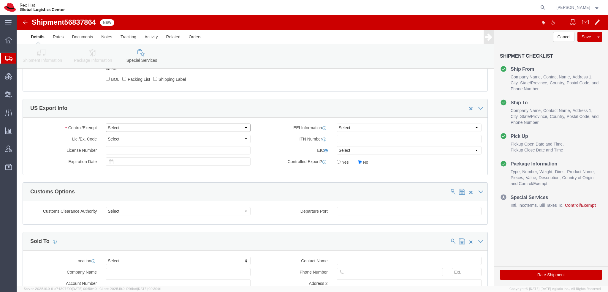
click select "Select ATF BIS DEA EPA FDA FTR ITAR OFAC Other (OPA)"
select select "FTR"
click select "Select ATF BIS DEA EPA FDA FTR ITAR OFAC Other (OPA)"
click div "Control/Exempt Select ATF BIS DEA EPA FDA FTR ITAR OFAC Other (OPA) Lic./Ex. Co…"
click select "Select 30.2(d)(2) 30.36 30.37(a) 30.37(f) 30.37(g) 30.37(h) 30.37(i) 30.37(j) 3…"
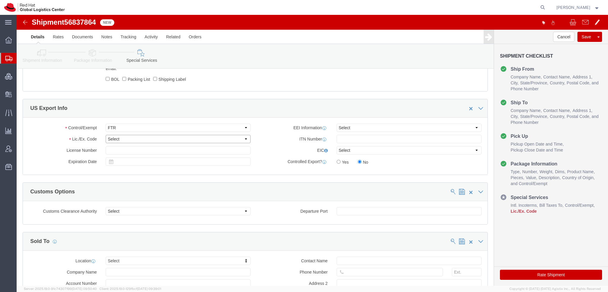
select select "30.37(h)"
click select "Select 30.2(d)(2) 30.36 30.37(a) 30.37(f) 30.37(g) 30.37(h) 30.37(i) 30.37(j) 3…"
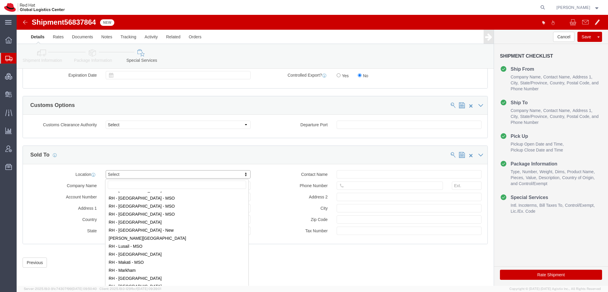
scroll to position [564, 0]
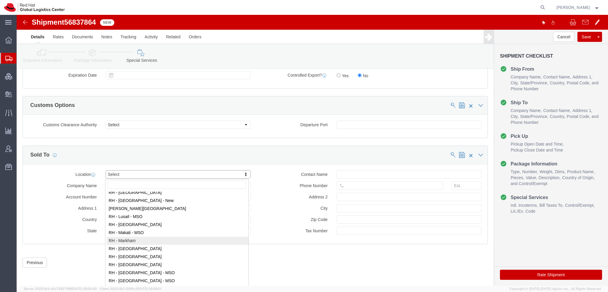
select select "61971"
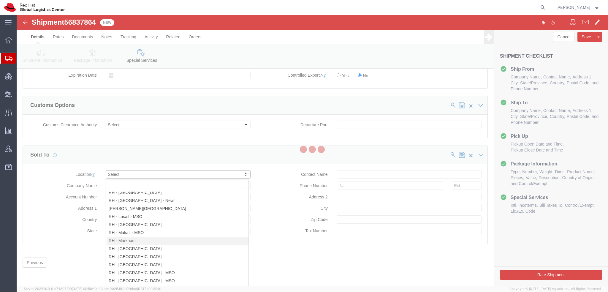
type input "Red Hat Canada Limited"
type input "[STREET_ADDRESS]"
select select "CA"
type input "MARKHAM"
type input "L6G 1C7"
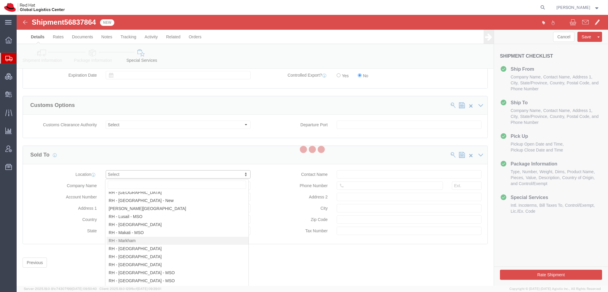
type input "881694640RT0001"
select select "ON"
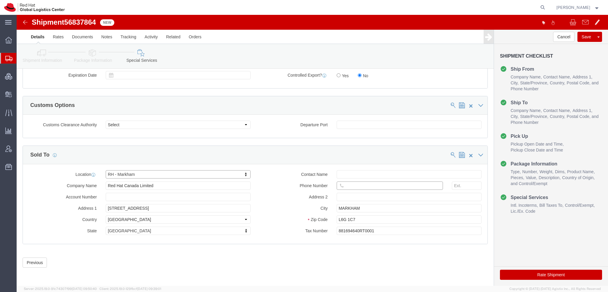
click input "text"
paste input "5409678130"
type input "5409678130"
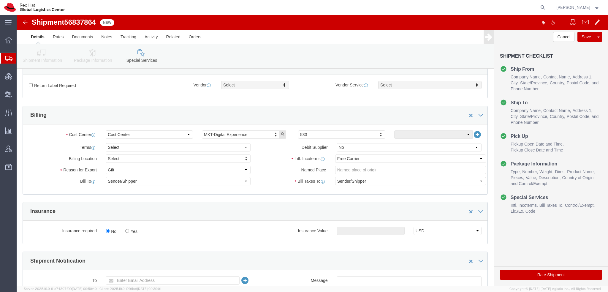
scroll to position [175, 0]
click select "Select Recipient Account Sender/Shipper Third Party Account"
select select "THRD"
click select "Select Recipient Account Sender/Shipper Third Party Account"
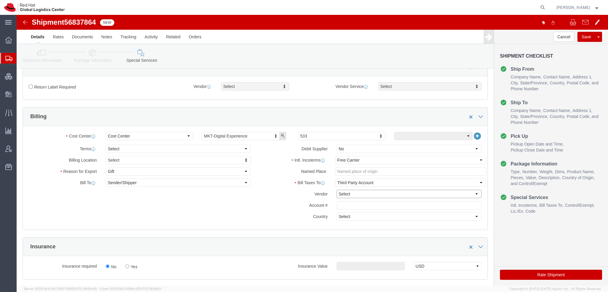
click select "Select DHL FedEx Express UPS"
select select "FedEx Express"
click select "Select DHL FedEx Express UPS"
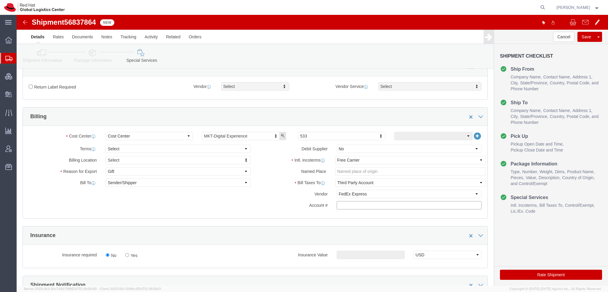
click input "text"
paste input "222181879"
type input "222181879"
click icon
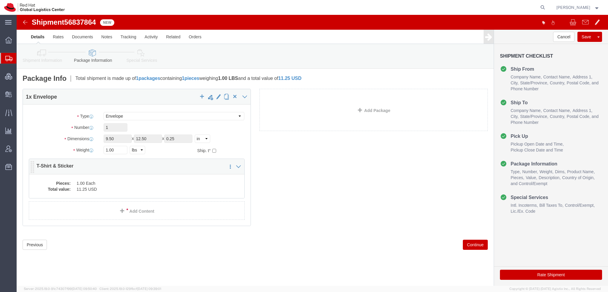
click dd "1.00 Each"
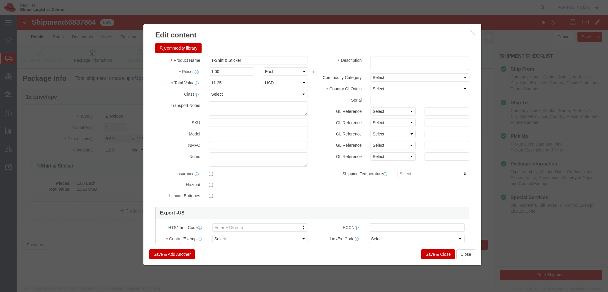
click button "Commodity library"
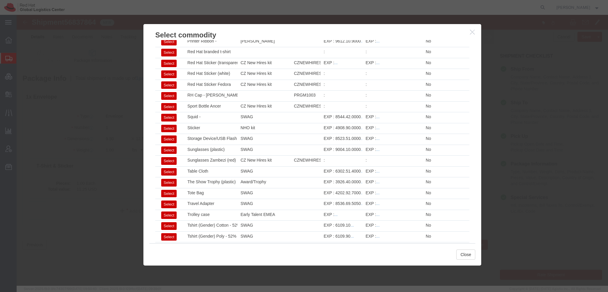
scroll to position [818, 0]
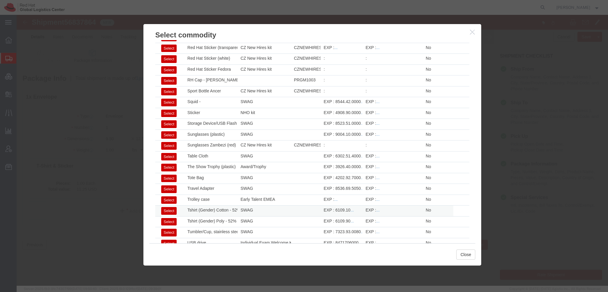
click button "Select"
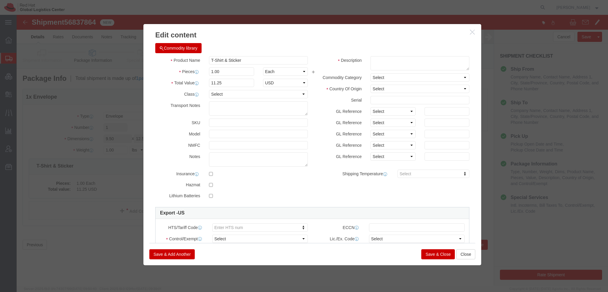
type input "6109.10"
select select
type input "Tshirt (Gender) Cotton - 52% cotton, 48% polyester"
type textarea "- Red Hat branded"
drag, startPoint x: 206, startPoint y: 42, endPoint x: 218, endPoint y: 42, distance: 12.2
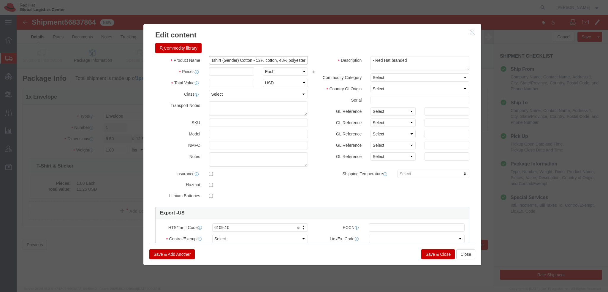
click input "Tshirt (Gender) Cotton - 52% cotton, 48% polyester"
type input "Tshirt - 60% cotton, 40% polyester"
click select "Select [GEOGRAPHIC_DATA] [GEOGRAPHIC_DATA] [GEOGRAPHIC_DATA] [GEOGRAPHIC_DATA] …"
select select "HT"
click select "Select [GEOGRAPHIC_DATA] [GEOGRAPHIC_DATA] [GEOGRAPHIC_DATA] [GEOGRAPHIC_DATA] …"
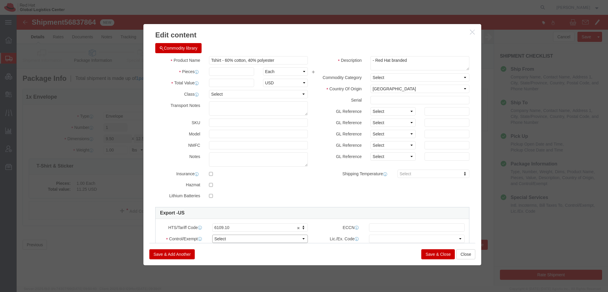
click select "Select ATF BIS DEA EPA FDA FTR ITAR OFAC Other (OPA)"
select select "FTR"
click select "Select ATF BIS DEA EPA FDA FTR ITAR OFAC Other (OPA)"
click select "Select 30.2(d)(2) 30.36 30.37(a) 30.37(f) 30.37(g) 30.37(h) 30.37(i) 30.37(j) 3…"
select select "30.37(h)"
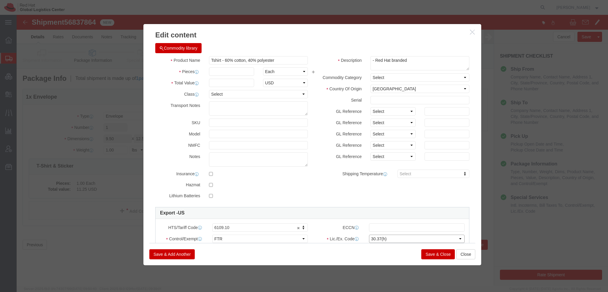
click select "Select 30.2(d)(2) 30.36 30.37(a) 30.37(f) 30.37(g) 30.37(h) 30.37(i) 30.37(j) 3…"
click input "text"
type input "1"
type input "12.50"
click button "Save & Add Another"
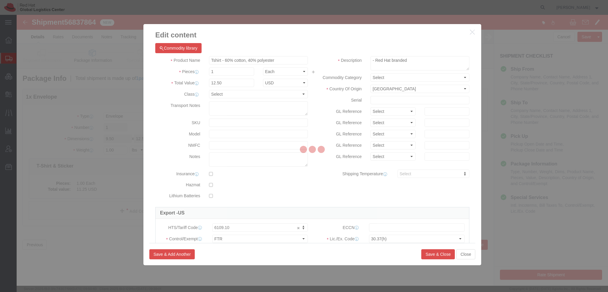
select select "EA"
select select
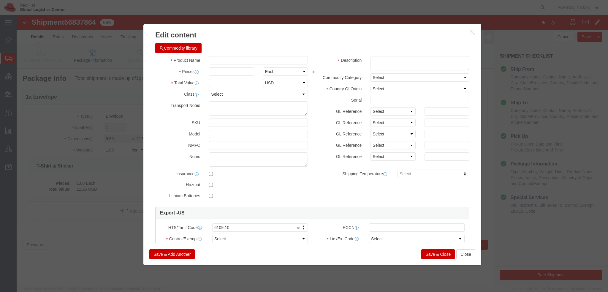
select select "USD"
click button "Commodity library"
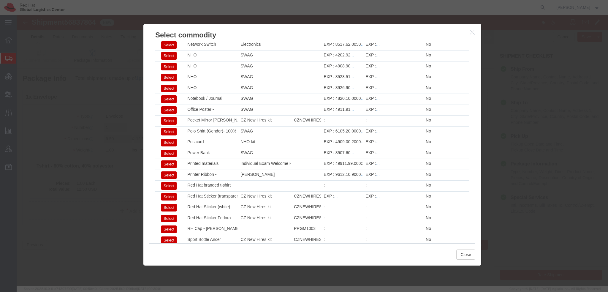
scroll to position [729, 0]
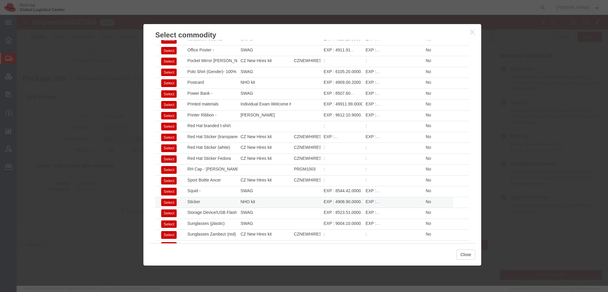
click button "Select"
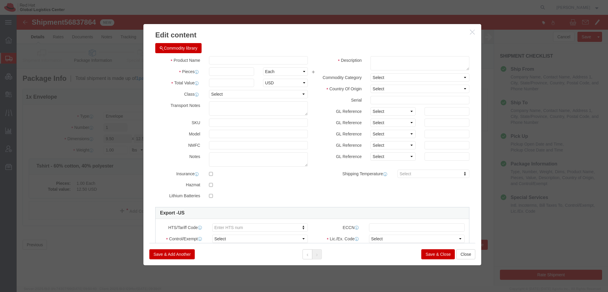
type input "1"
type input "0.29"
select select "US"
type input "4908.90.0000"
select select
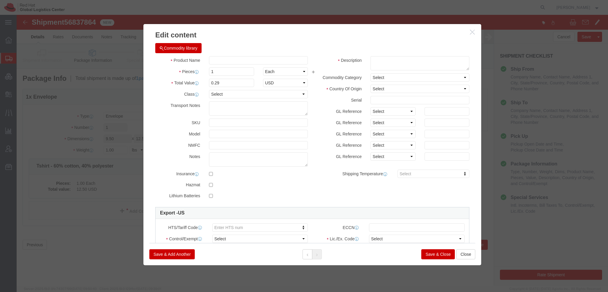
type input "Sticker"
type textarea "Red Hat branded"
drag, startPoint x: 202, startPoint y: 66, endPoint x: -17, endPoint y: 14, distance: 224.9
click html "Shipment 56837864 New Details Rates Documents Notes Tracking Activity Related O…"
type input ".75"
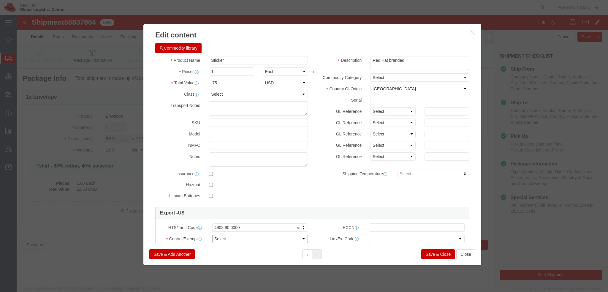
click select "Select ATF BIS DEA EPA FDA FTR ITAR OFAC Other (OPA)"
select select "FTR"
click select "Select ATF BIS DEA EPA FDA FTR ITAR OFAC Other (OPA)"
click select "Select 30.2(d)(2) 30.36 30.37(a) 30.37(f) 30.37(g) 30.37(h) 30.37(i) 30.37(j) 3…"
select select "30.37(h)"
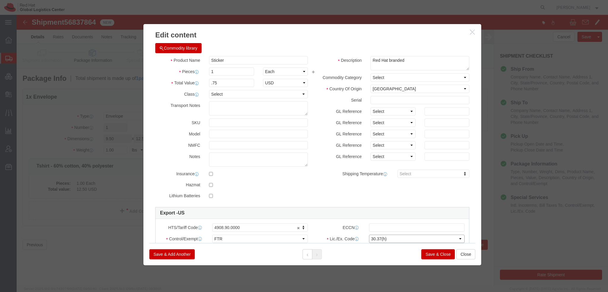
click select "Select 30.2(d)(2) 30.36 30.37(a) 30.37(f) 30.37(g) 30.37(h) 30.37(i) 30.37(j) 3…"
click button "Save & Close"
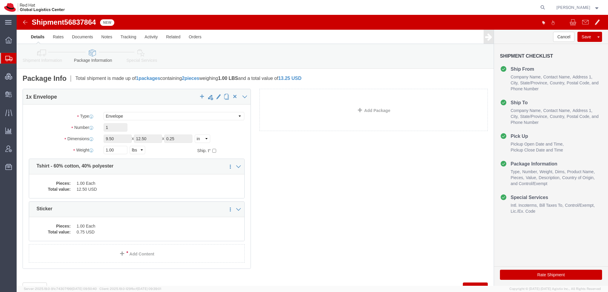
click icon
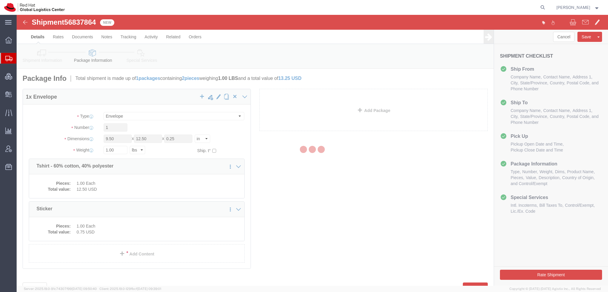
select select
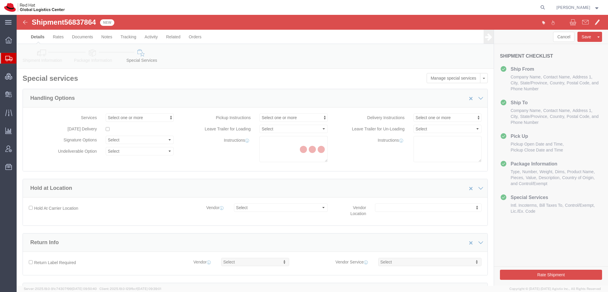
select select "COSTCENTER"
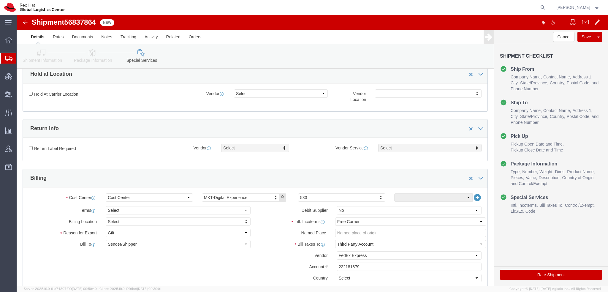
scroll to position [148, 0]
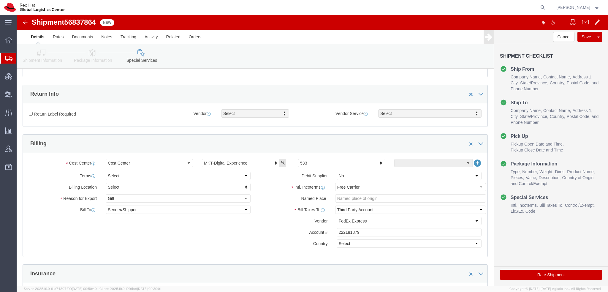
click icon
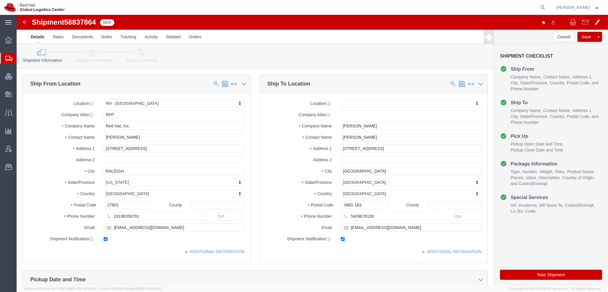
scroll to position [148, 0]
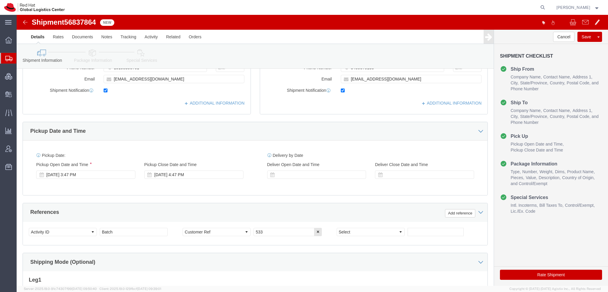
click button "Rate Shipment"
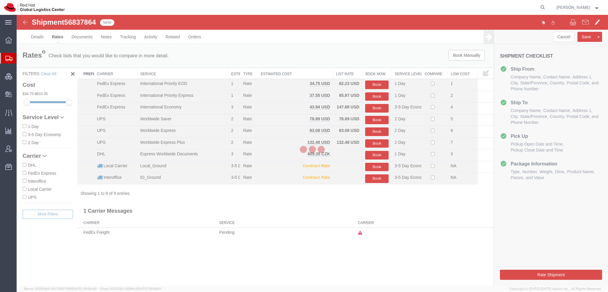
scroll to position [0, 0]
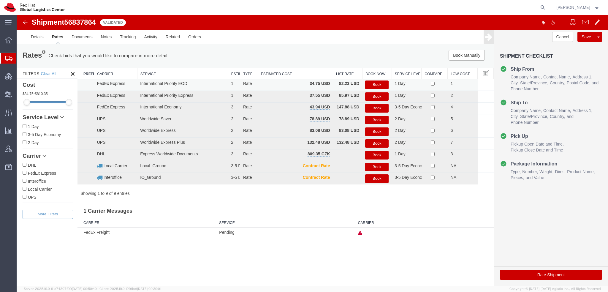
click at [374, 85] on button "Book" at bounding box center [376, 84] width 23 height 9
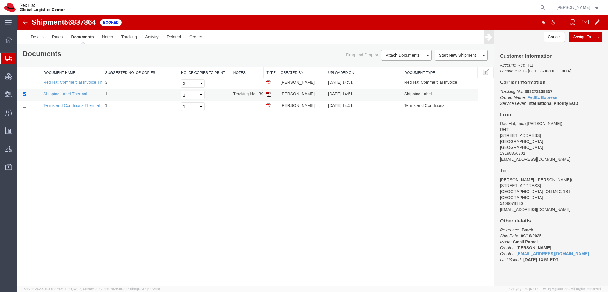
click at [268, 94] on img at bounding box center [268, 94] width 5 height 5
click at [0, 0] on span "Shipment Manager" at bounding box center [0, 0] width 0 height 0
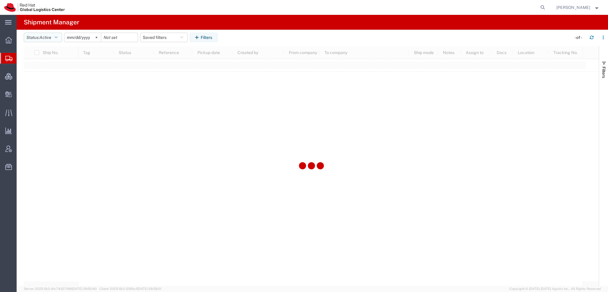
click at [60, 37] on button "Status: Active" at bounding box center [43, 37] width 38 height 9
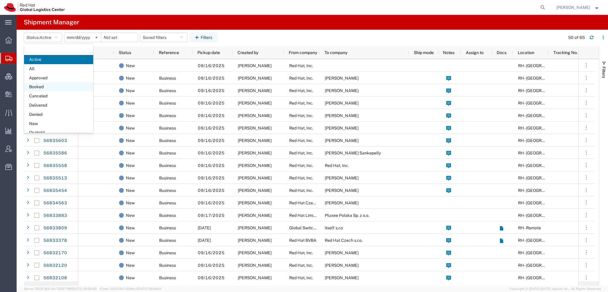
click at [39, 89] on span "Booked" at bounding box center [58, 86] width 69 height 9
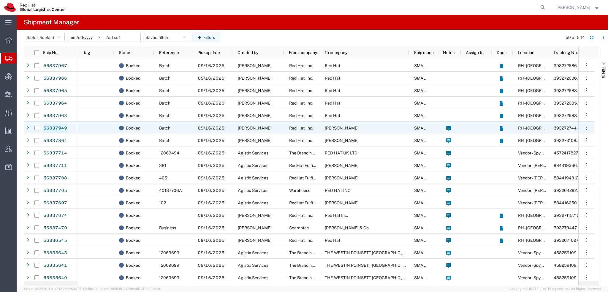
click at [51, 126] on link "56837949" at bounding box center [55, 127] width 24 height 9
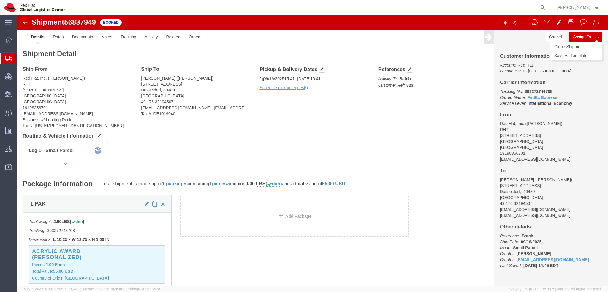
click button "Assign To"
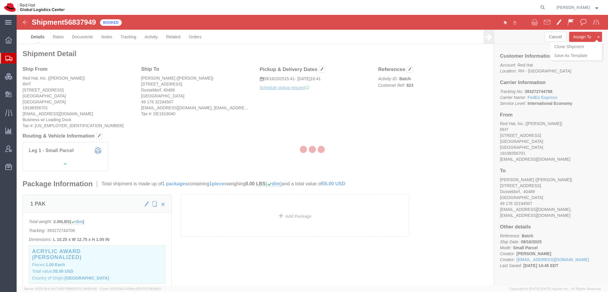
select select
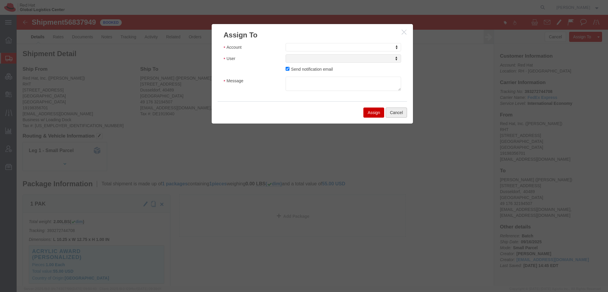
click button "Cancel"
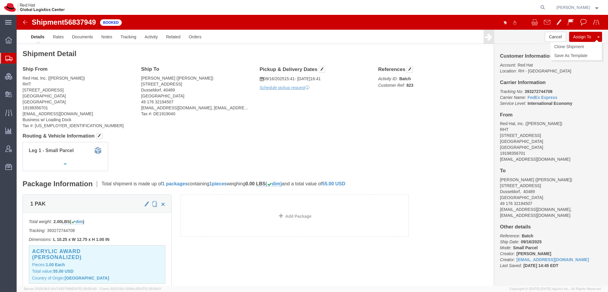
click button
click link "Clone Shipment"
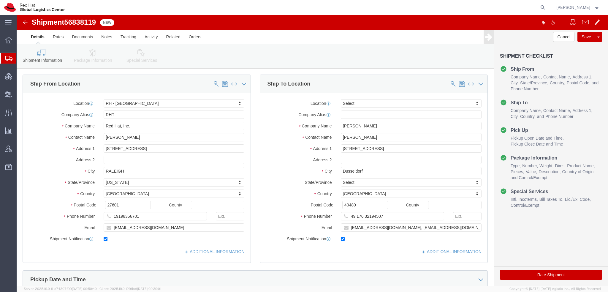
select select "38014"
click input "[PERSON_NAME]"
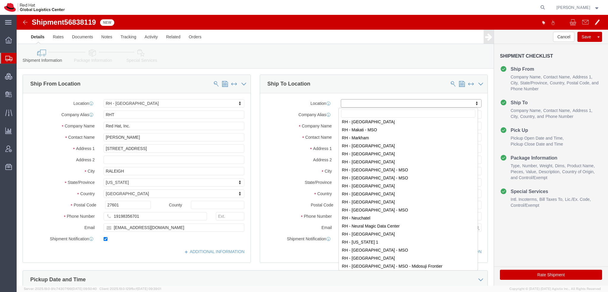
scroll to position [534, 0]
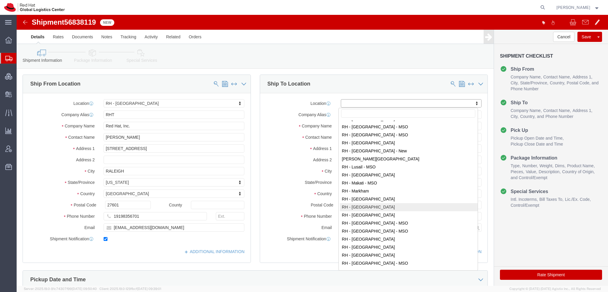
select select "37981"
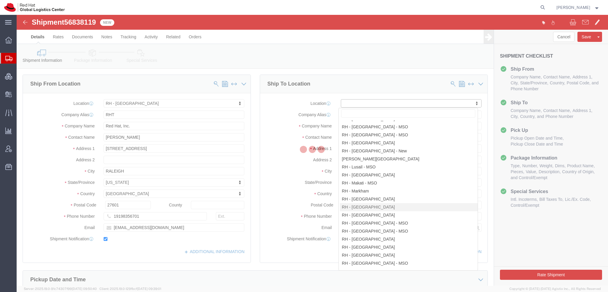
type input "[GEOGRAPHIC_DATA]"
type input "RED HAT, S. DE [PERSON_NAME] DE C.V."
type input "Rio [PERSON_NAME] 232"
type input "Floor 22, Suite A, Col. [PERSON_NAME]."
type input "[GEOGRAPHIC_DATA]"
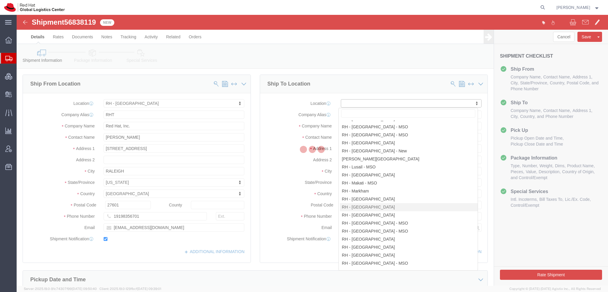
select select "MX"
type input "06500"
type input "52 55 8851 6400"
checkbox input "false"
select select "DF"
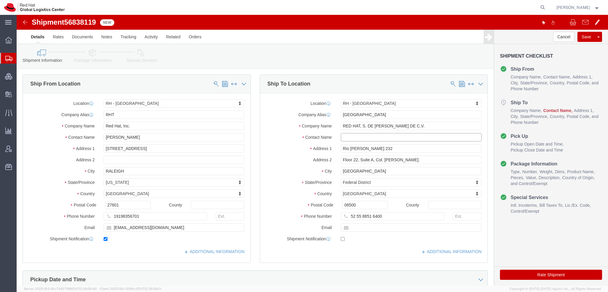
click input "text"
type input "Reception"
type input "[EMAIL_ADDRESS][DOMAIN_NAME]"
checkbox input "true"
click icon
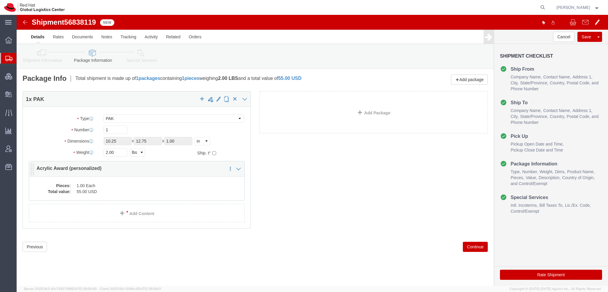
click dd "55.00 USD"
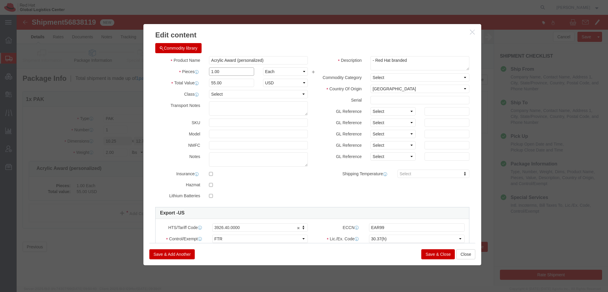
drag, startPoint x: 222, startPoint y: 55, endPoint x: -17, endPoint y: 9, distance: 243.0
click html "Shipment 56838119 New Details Rates Documents Notes Tracking Activity Related O…"
type input "4"
type input "220"
click select "Select 30.2(d)(2) 30.36 30.37(a) 30.37(f) 30.37(g) 30.37(h) 30.37(i) 30.37(j) 3…"
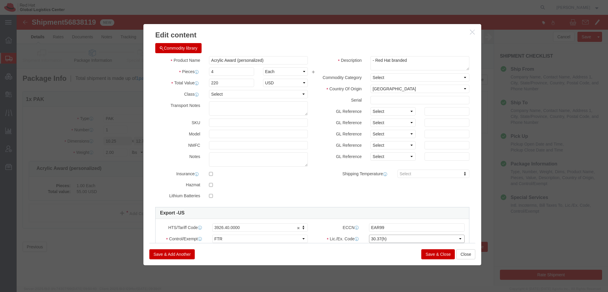
select select "30.37(a)"
click select "Select 30.2(d)(2) 30.36 30.37(a) 30.37(f) 30.37(g) 30.37(h) 30.37(i) 30.37(j) 3…"
click button "Save & Close"
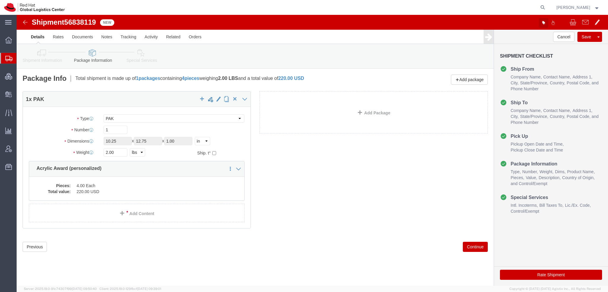
click icon "button"
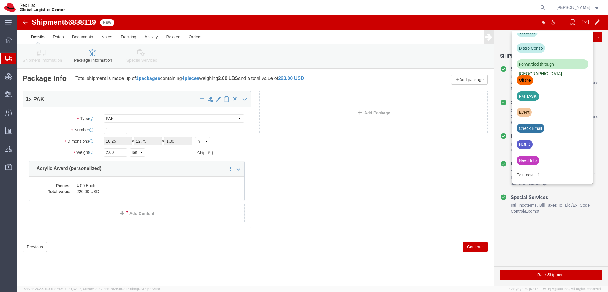
scroll to position [201, 0]
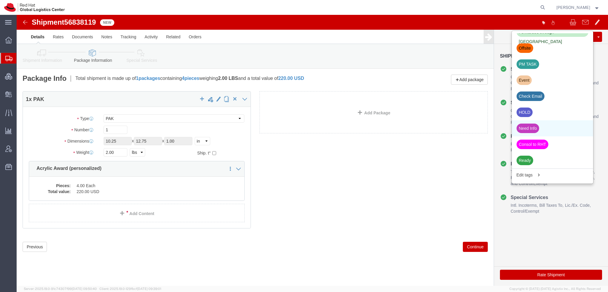
click div "Need Info"
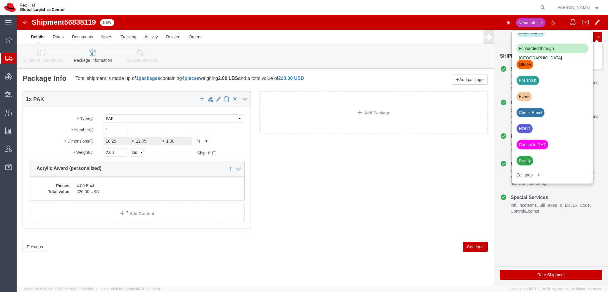
click button "Save"
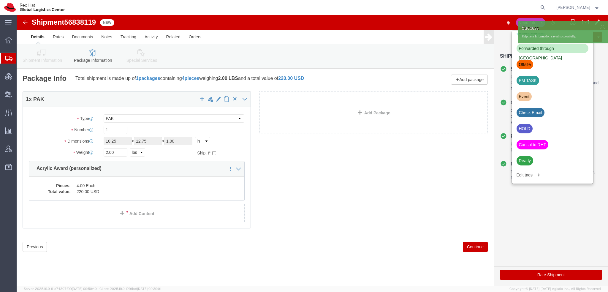
click at [0, 0] on span "Shipment Manager" at bounding box center [0, 0] width 0 height 0
